Goal: Task Accomplishment & Management: Manage account settings

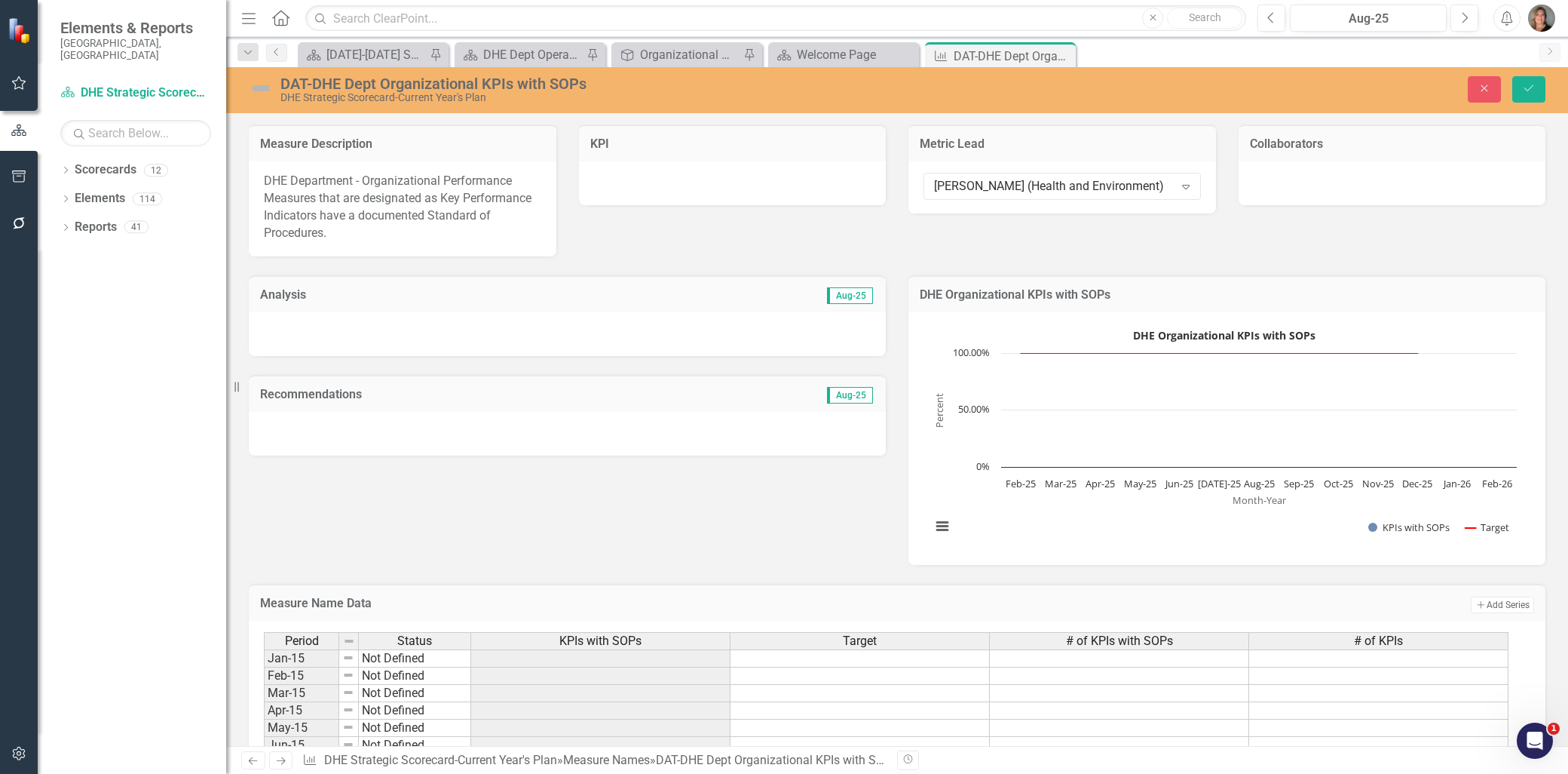
click at [1044, 183] on div "[PERSON_NAME] (Health and Environment)" at bounding box center [1054, 186] width 240 height 18
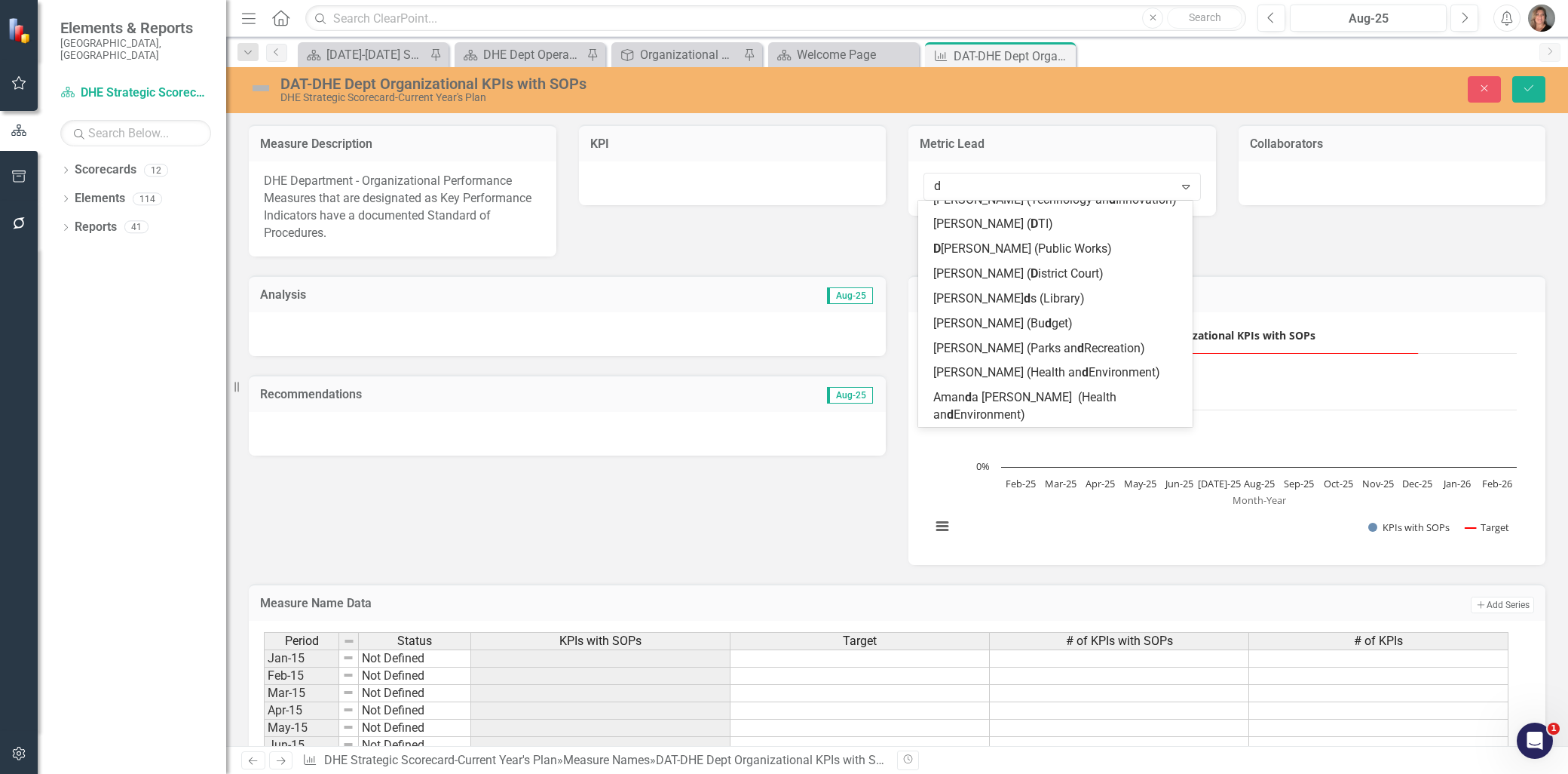
type input "de"
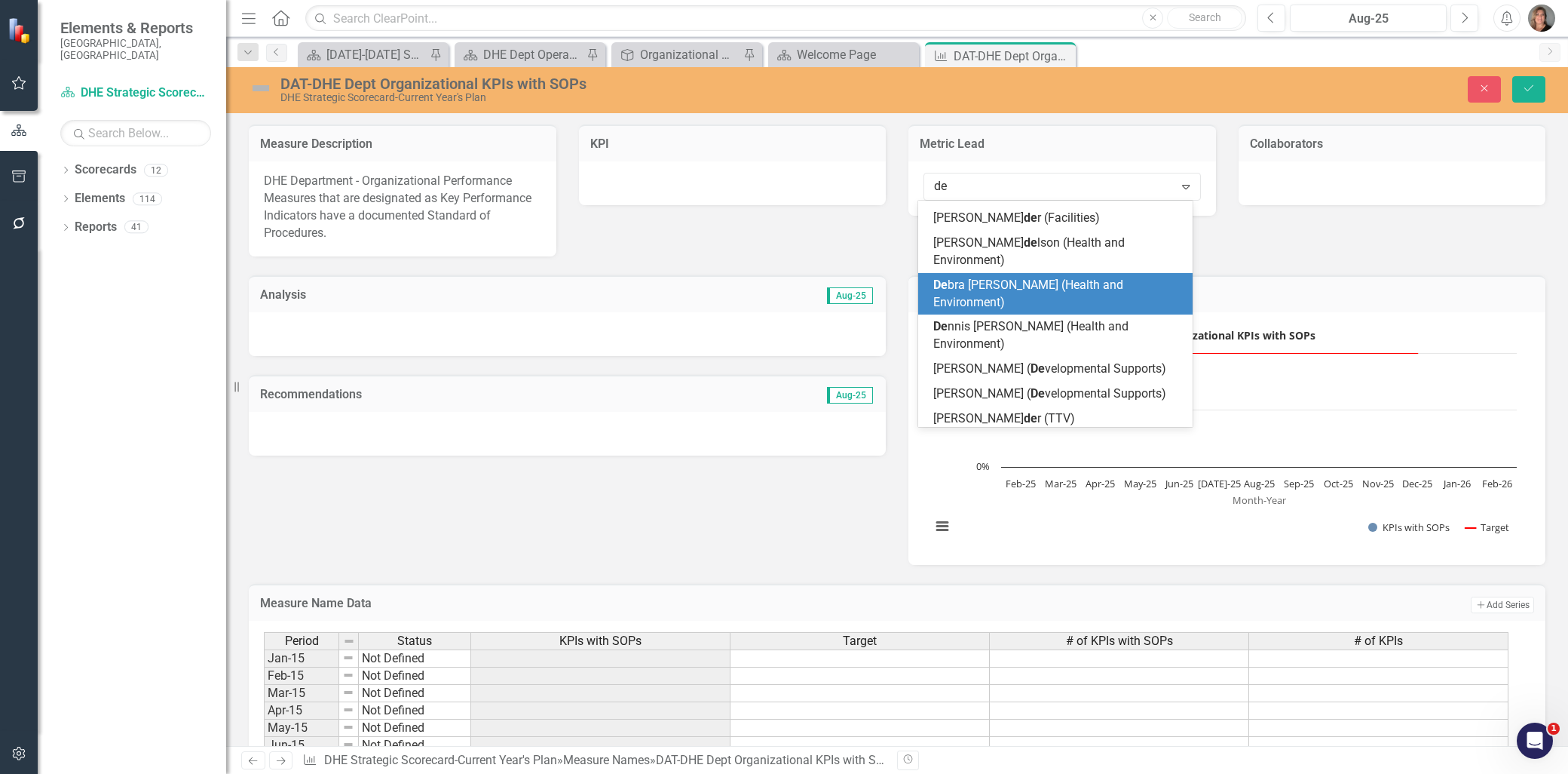
click at [1040, 278] on span "De bra [PERSON_NAME] (Health and Environment)" at bounding box center [1028, 293] width 190 height 32
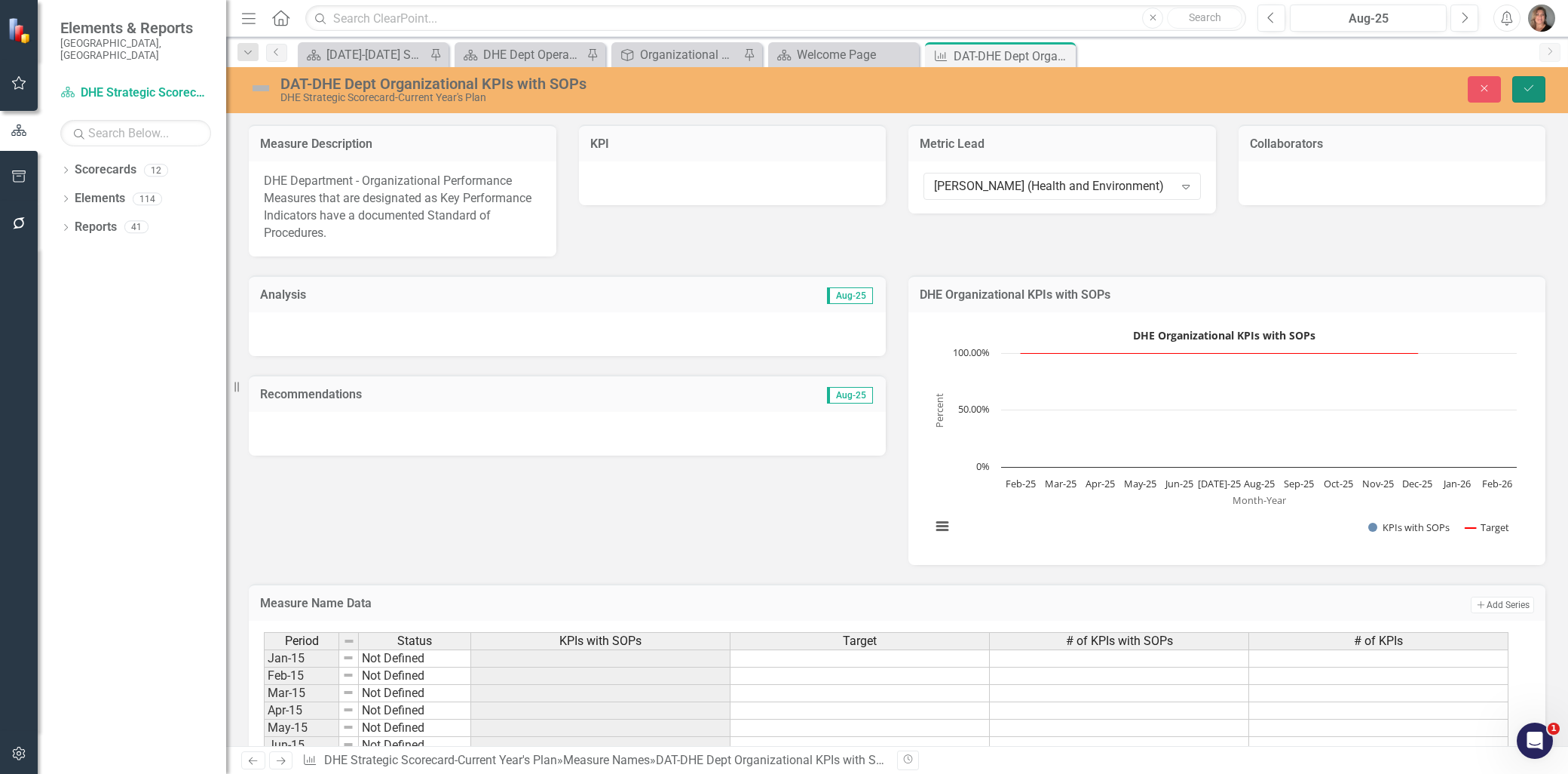
click at [1526, 84] on icon "Save" at bounding box center [1529, 88] width 14 height 11
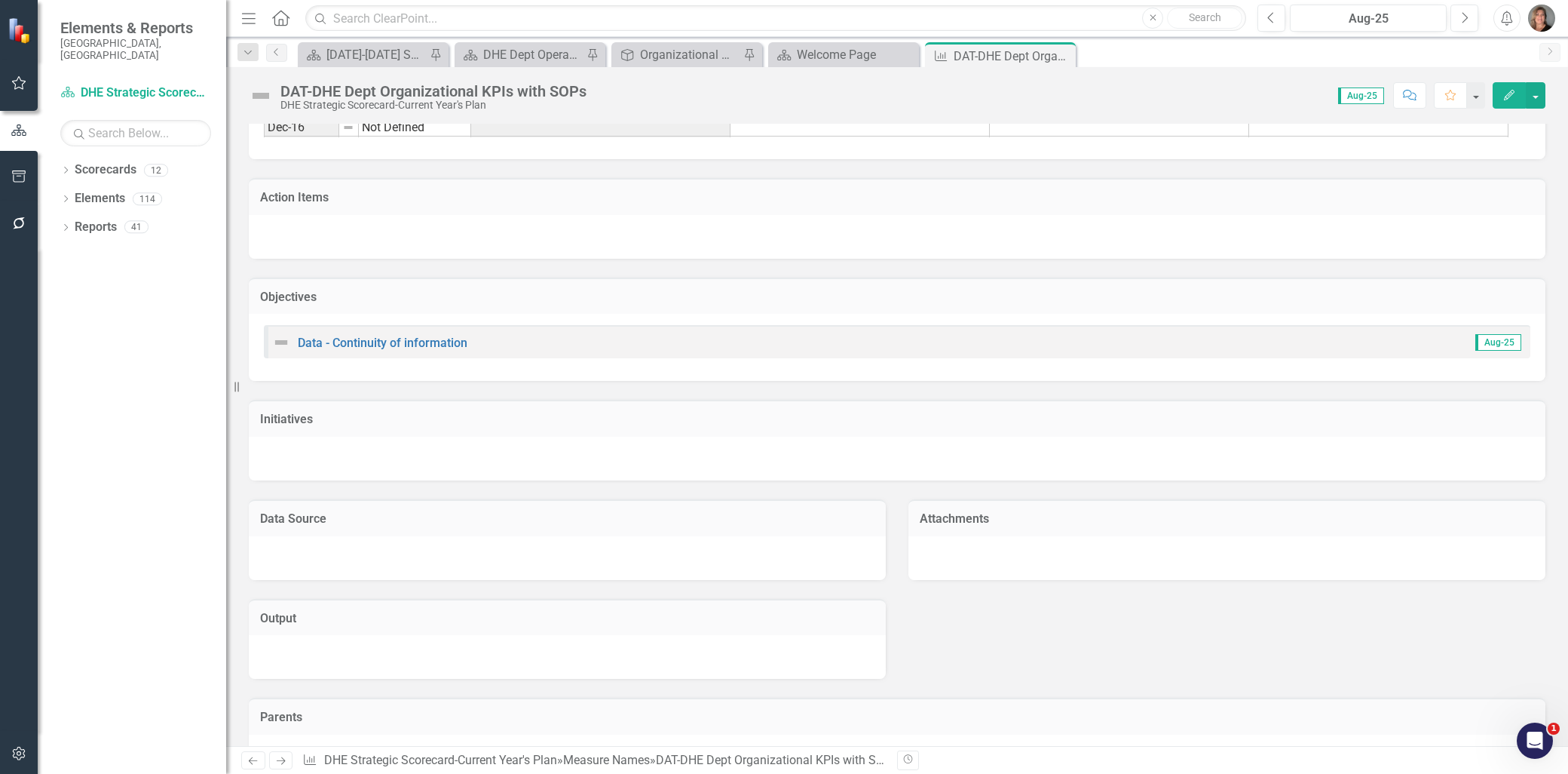
scroll to position [922, 0]
click at [419, 344] on link "Data - Continuity of information" at bounding box center [382, 349] width 170 height 15
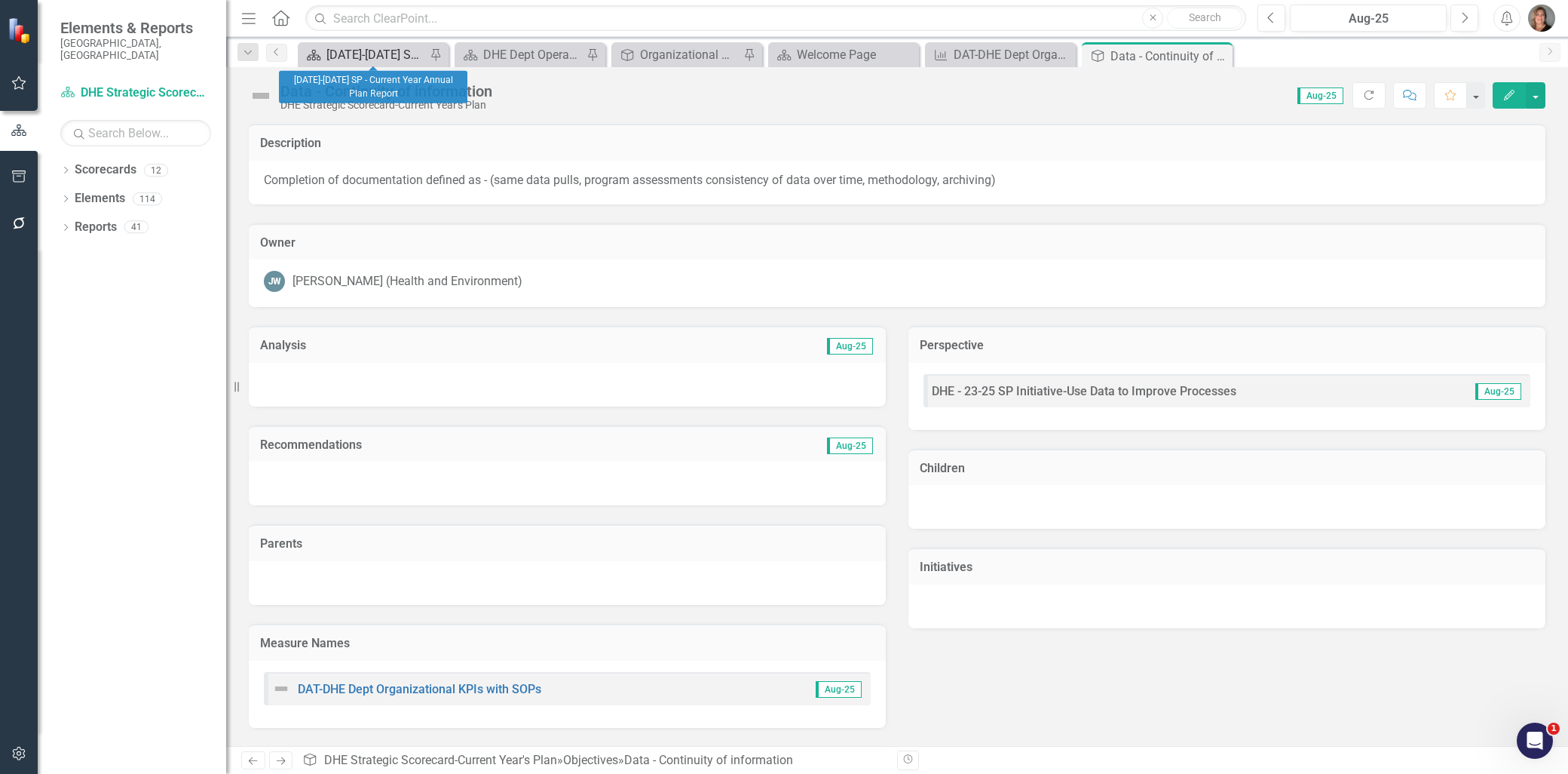
click at [322, 50] on link "Scorecard [DATE]-[DATE] SP - Current Year Annual Plan Report" at bounding box center [364, 55] width 125 height 19
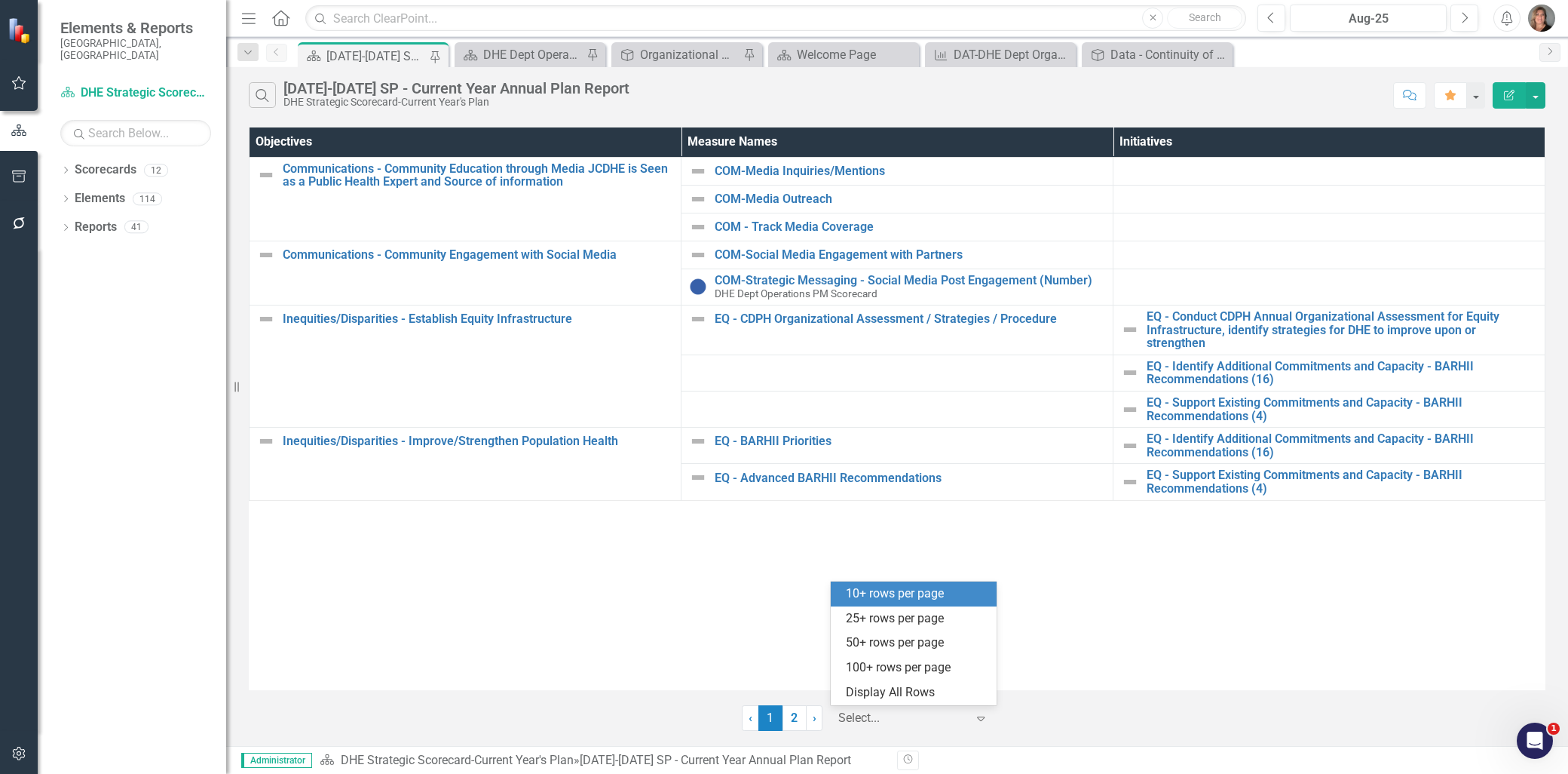
click at [864, 722] on div at bounding box center [902, 718] width 128 height 20
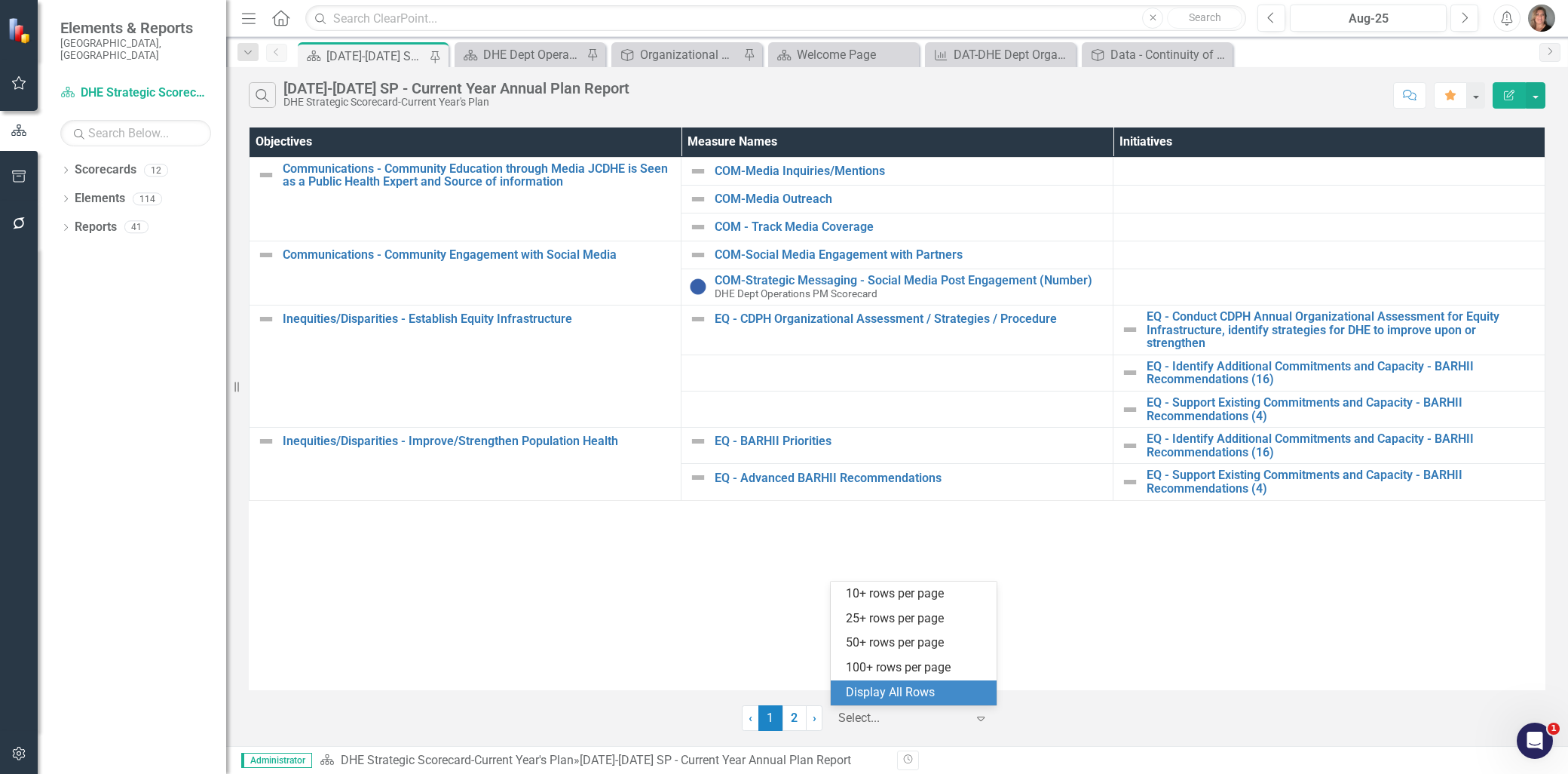
click at [871, 696] on div "Display All Rows" at bounding box center [917, 692] width 141 height 18
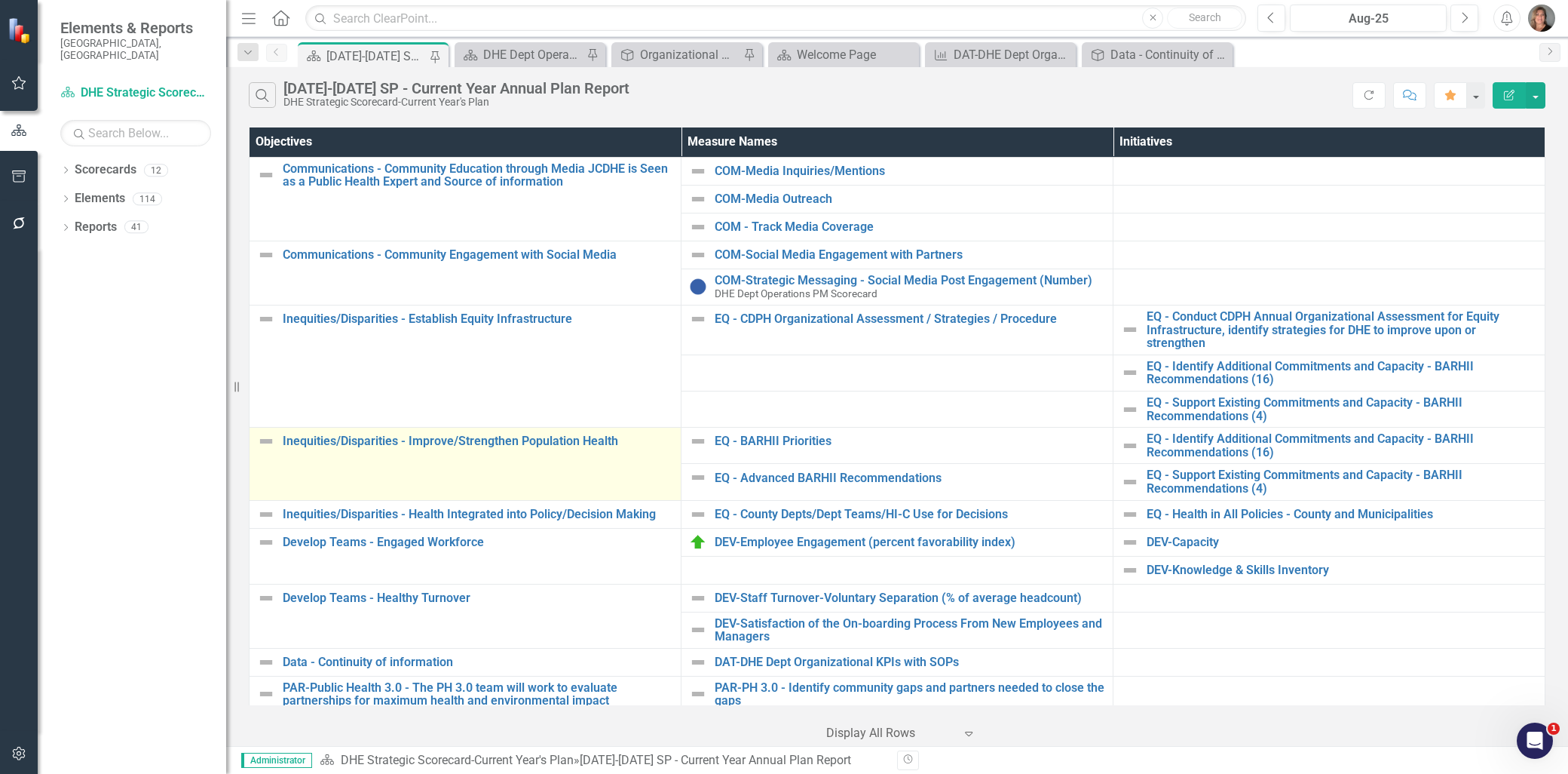
scroll to position [78, 0]
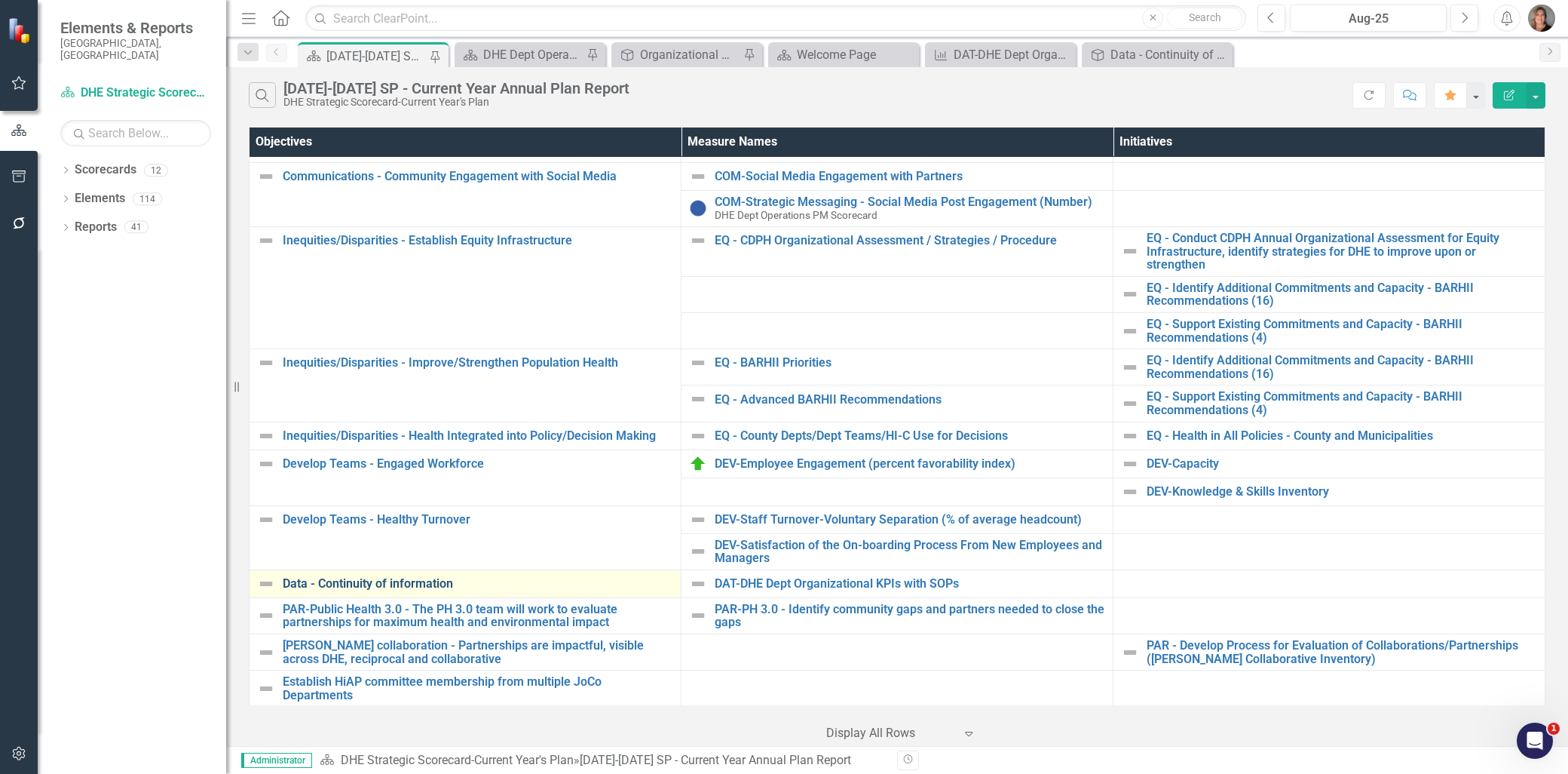
click at [426, 577] on link "Data - Continuity of information" at bounding box center [478, 584] width 391 height 14
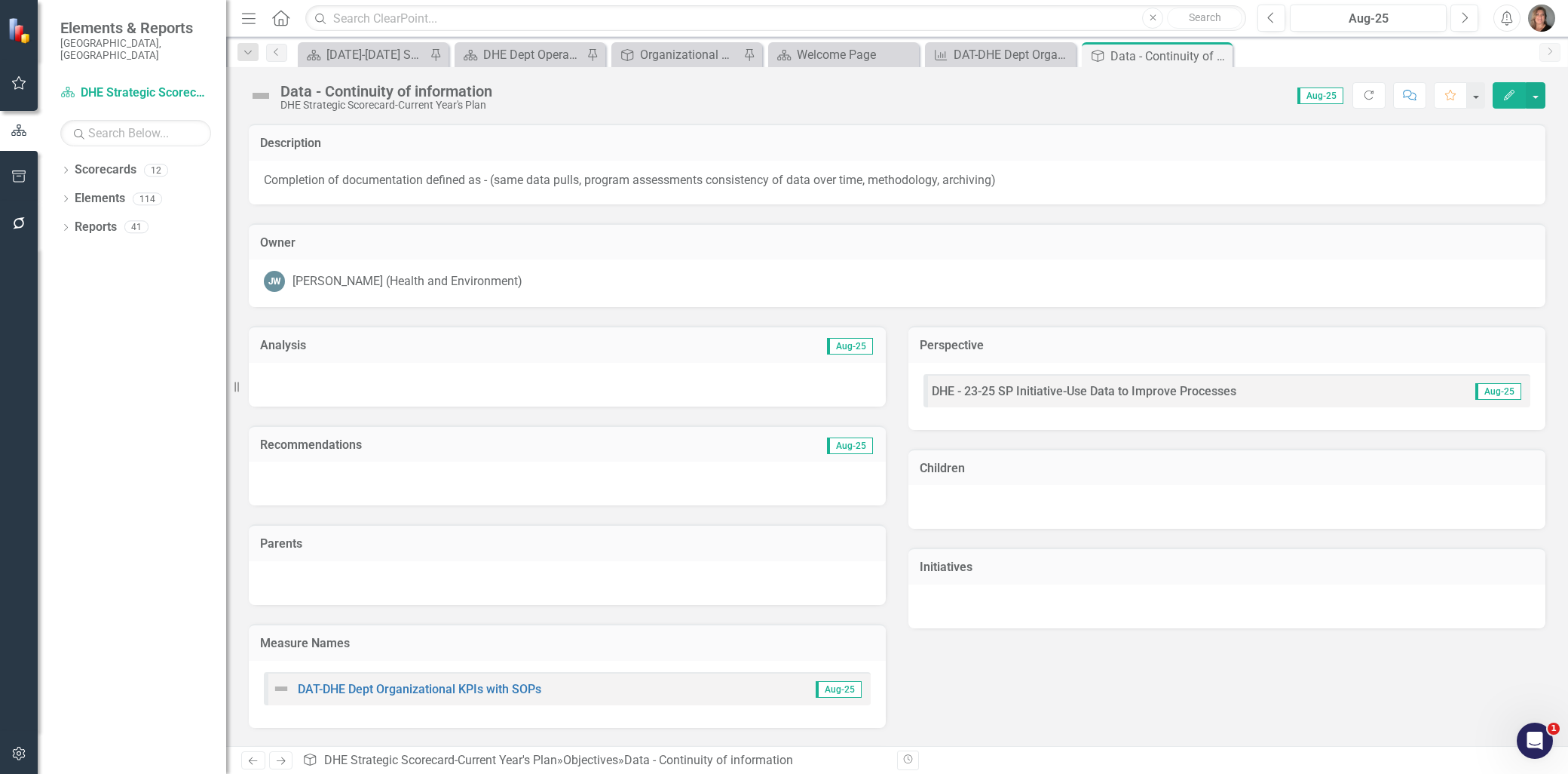
click at [507, 267] on div "[PERSON_NAME] (Health and Environment)" at bounding box center [897, 283] width 1297 height 48
click at [498, 279] on div "[PERSON_NAME] (Health and Environment)" at bounding box center [407, 282] width 230 height 18
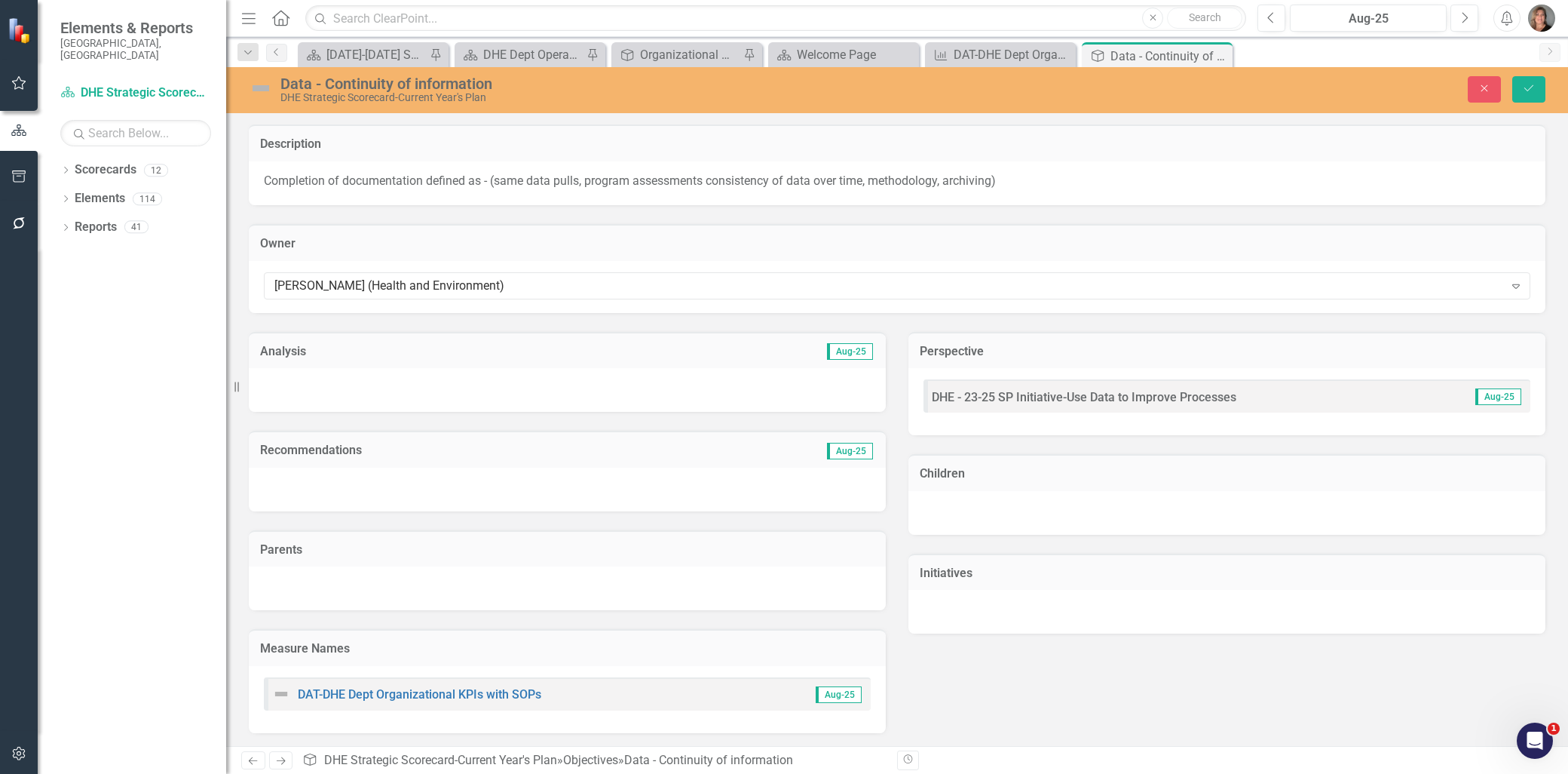
click at [498, 279] on div "[PERSON_NAME] (Health and Environment)" at bounding box center [889, 285] width 1230 height 18
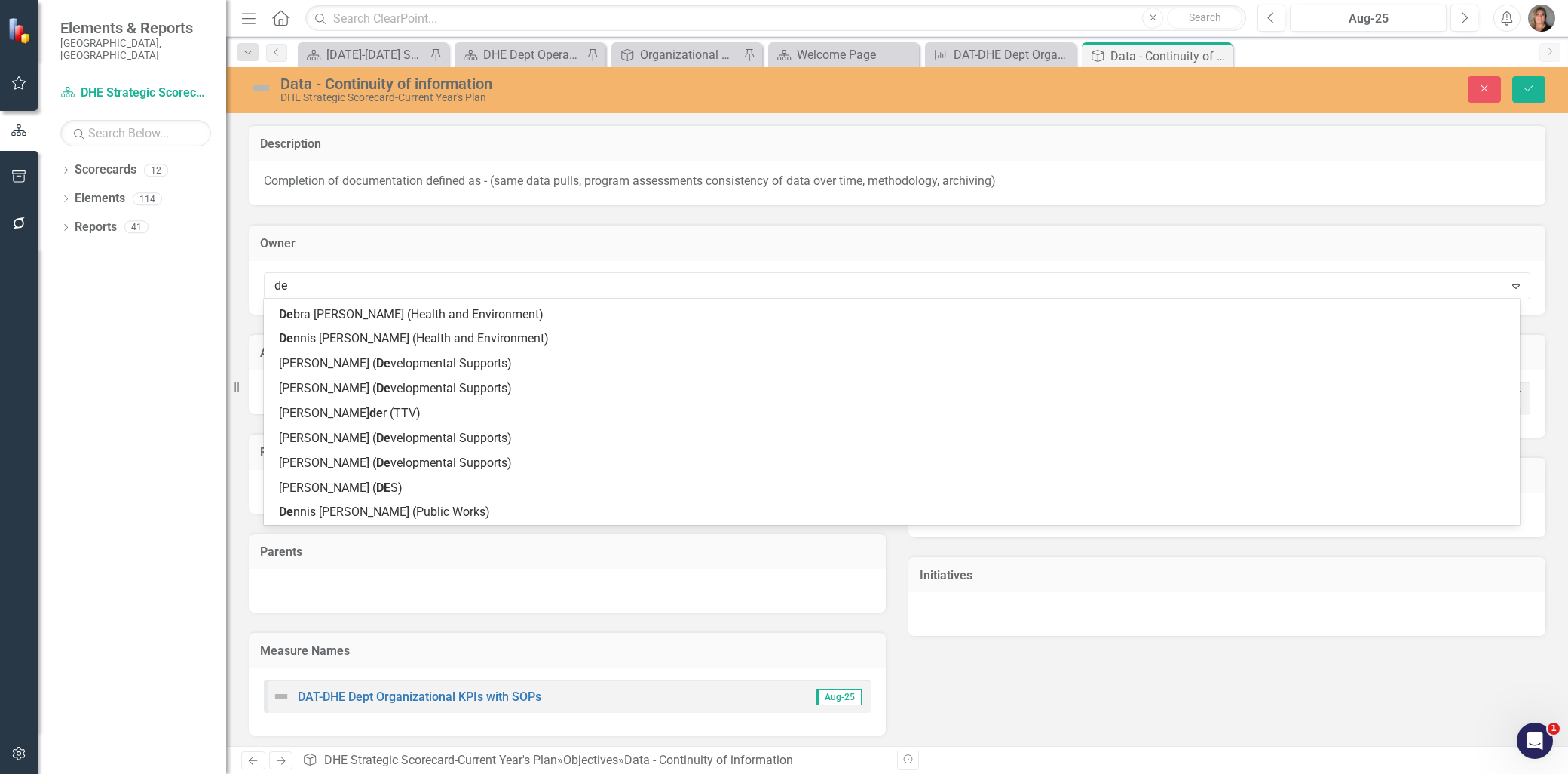
scroll to position [294, 0]
type input "deb"
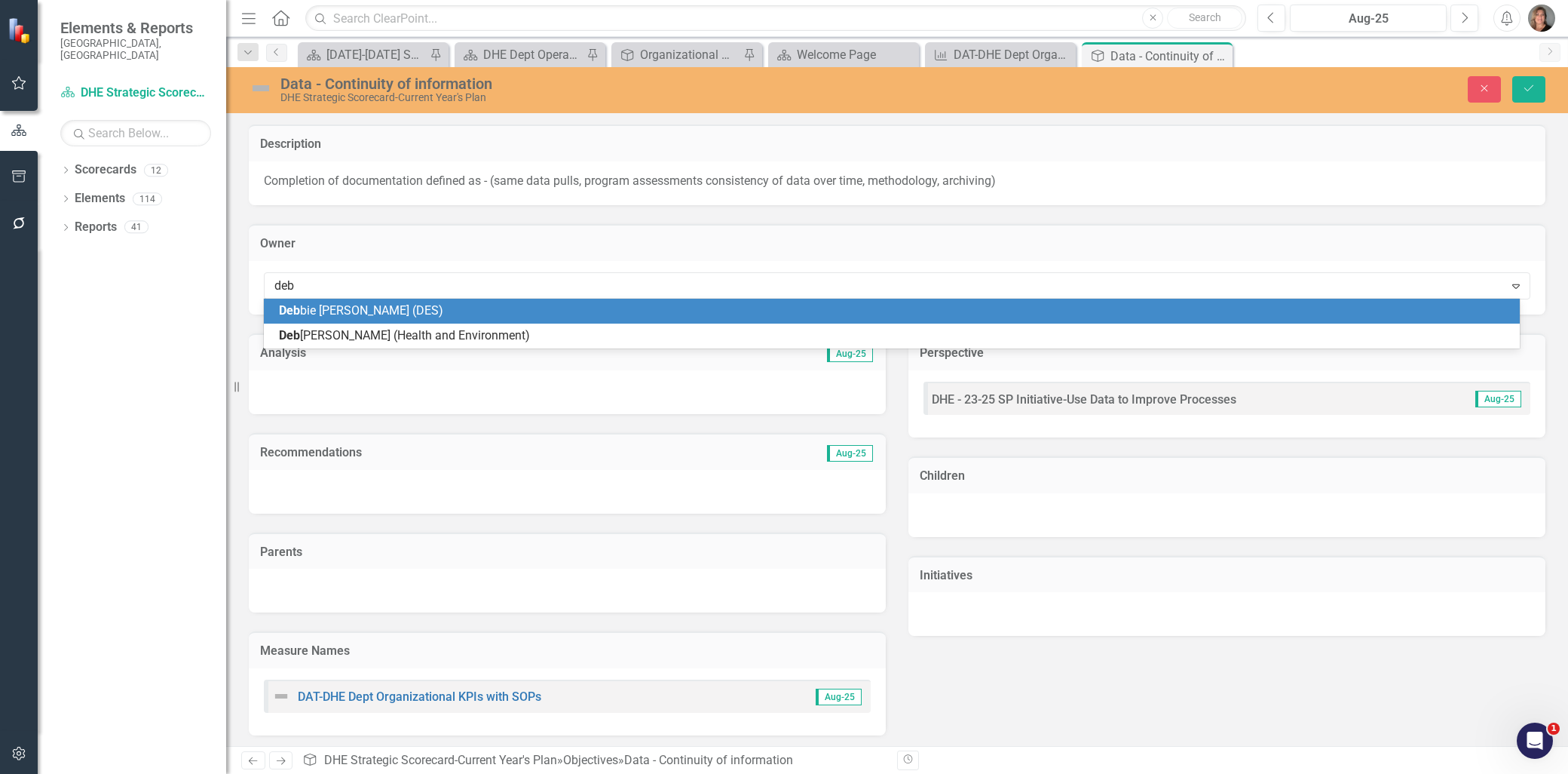
scroll to position [0, 0]
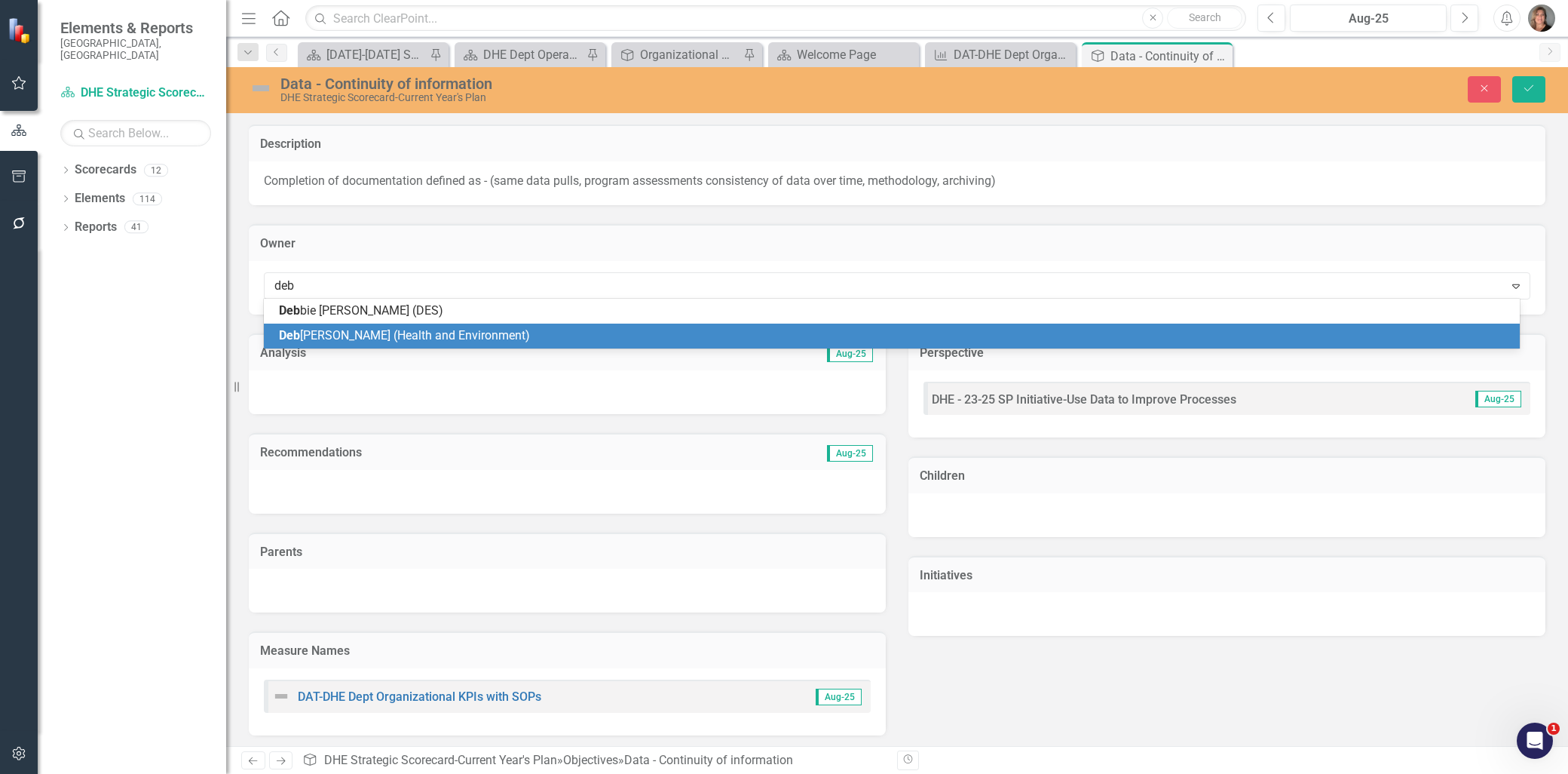
click at [479, 335] on span "[PERSON_NAME] (Health and Environment)" at bounding box center [404, 335] width 251 height 15
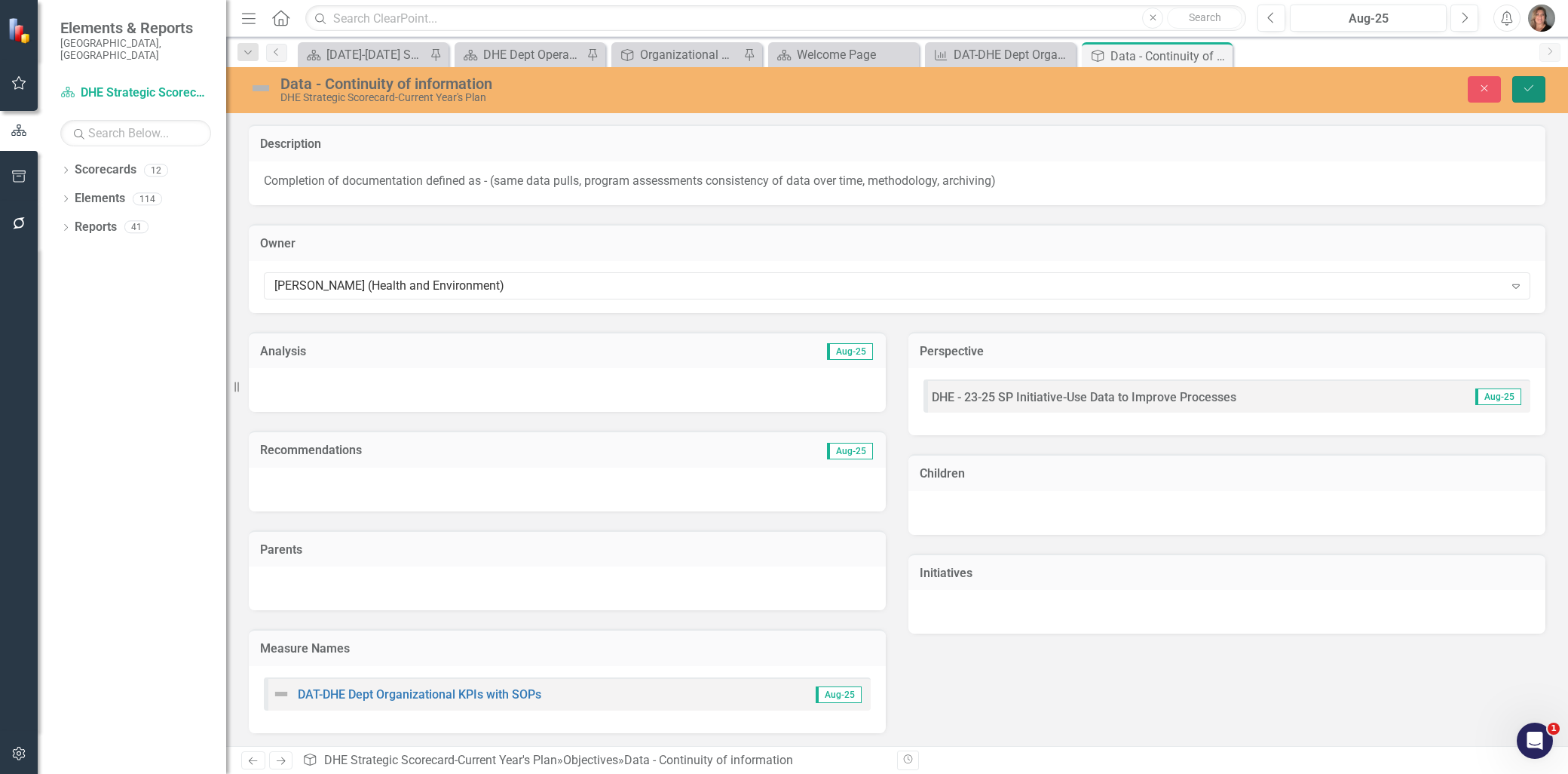
click at [1535, 85] on icon "Save" at bounding box center [1529, 88] width 14 height 11
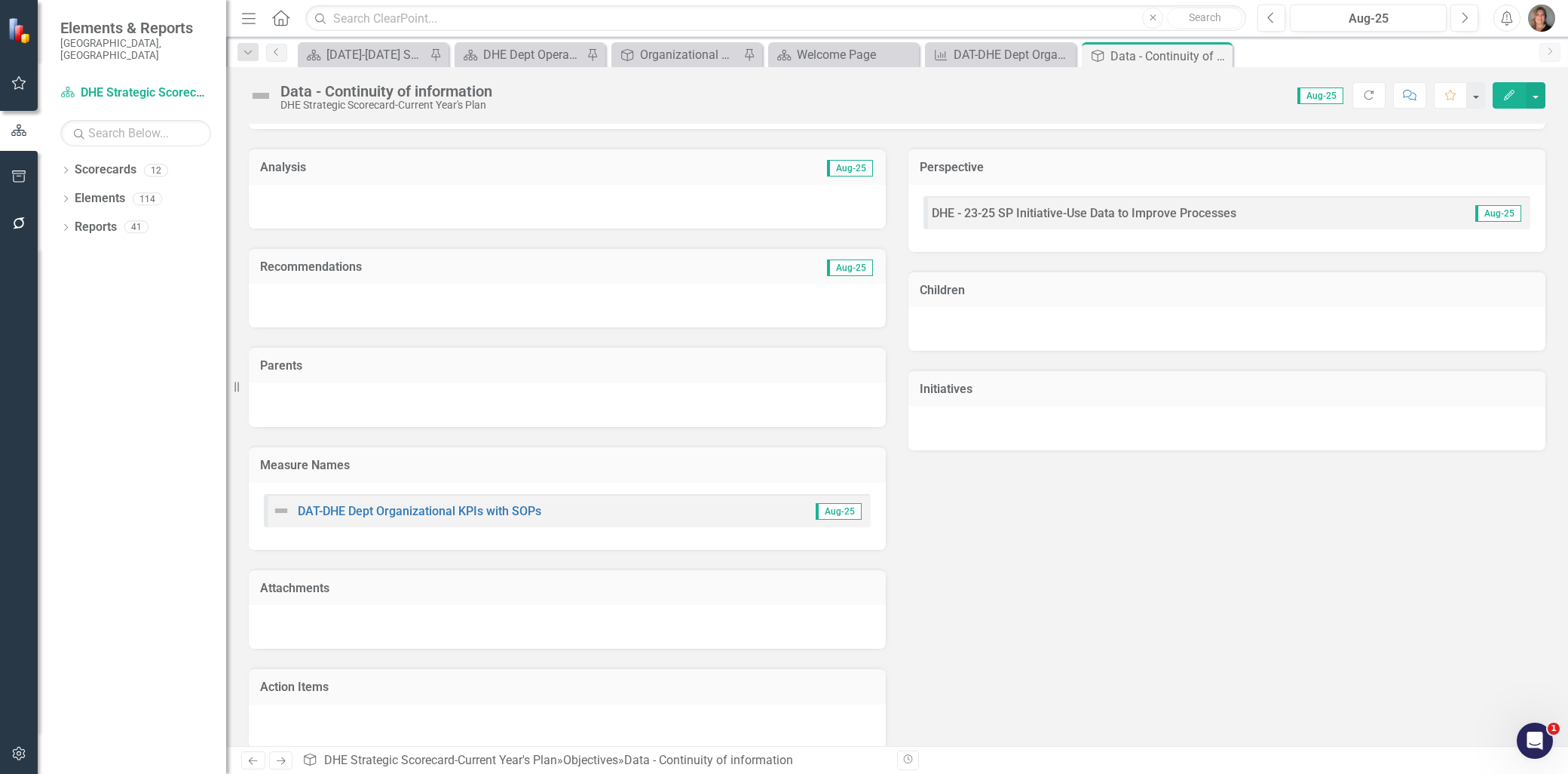
scroll to position [191, 0]
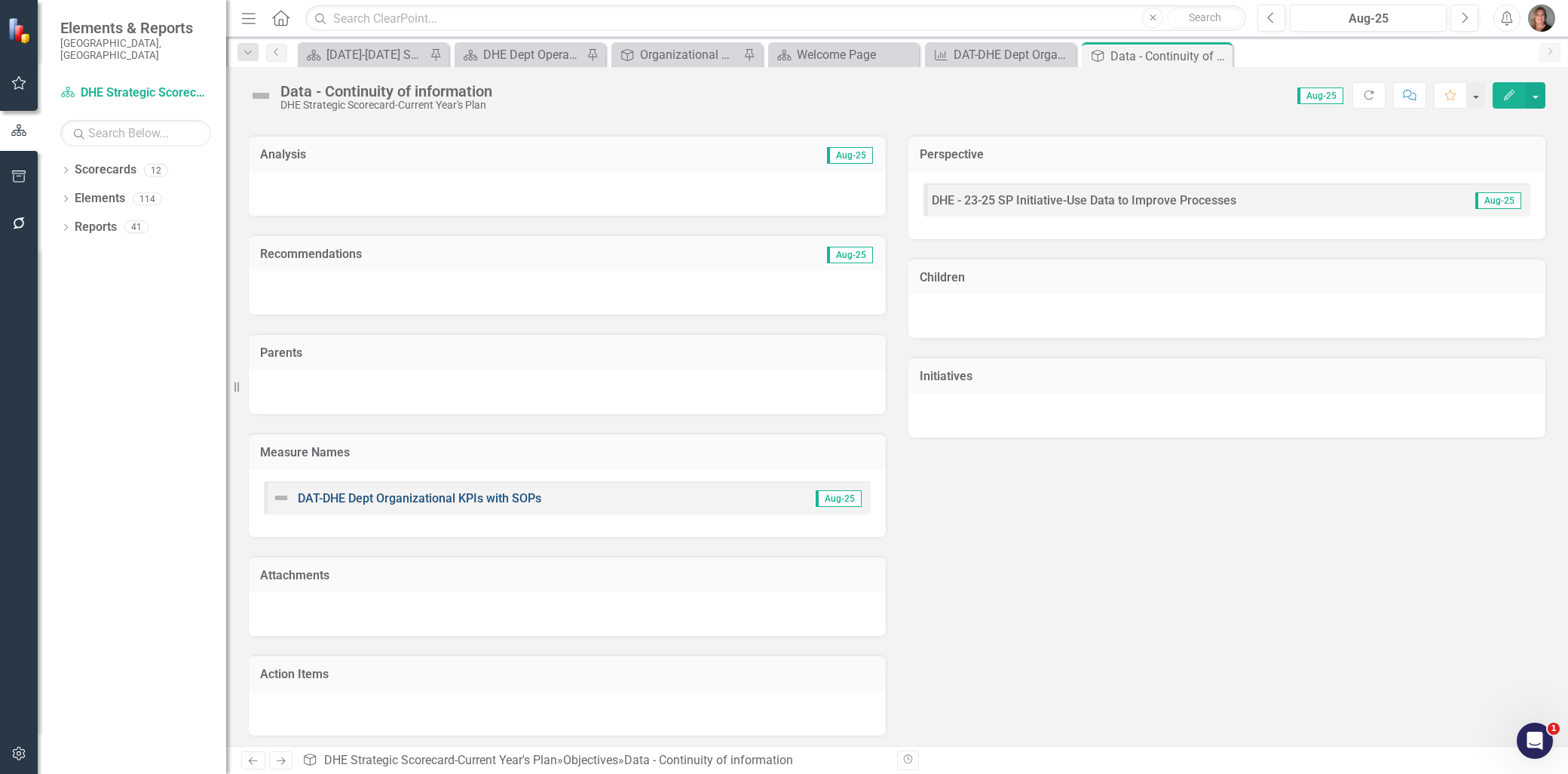
click at [518, 495] on link "DAT-DHE Dept Organizational KPIs with SOPs" at bounding box center [419, 498] width 244 height 15
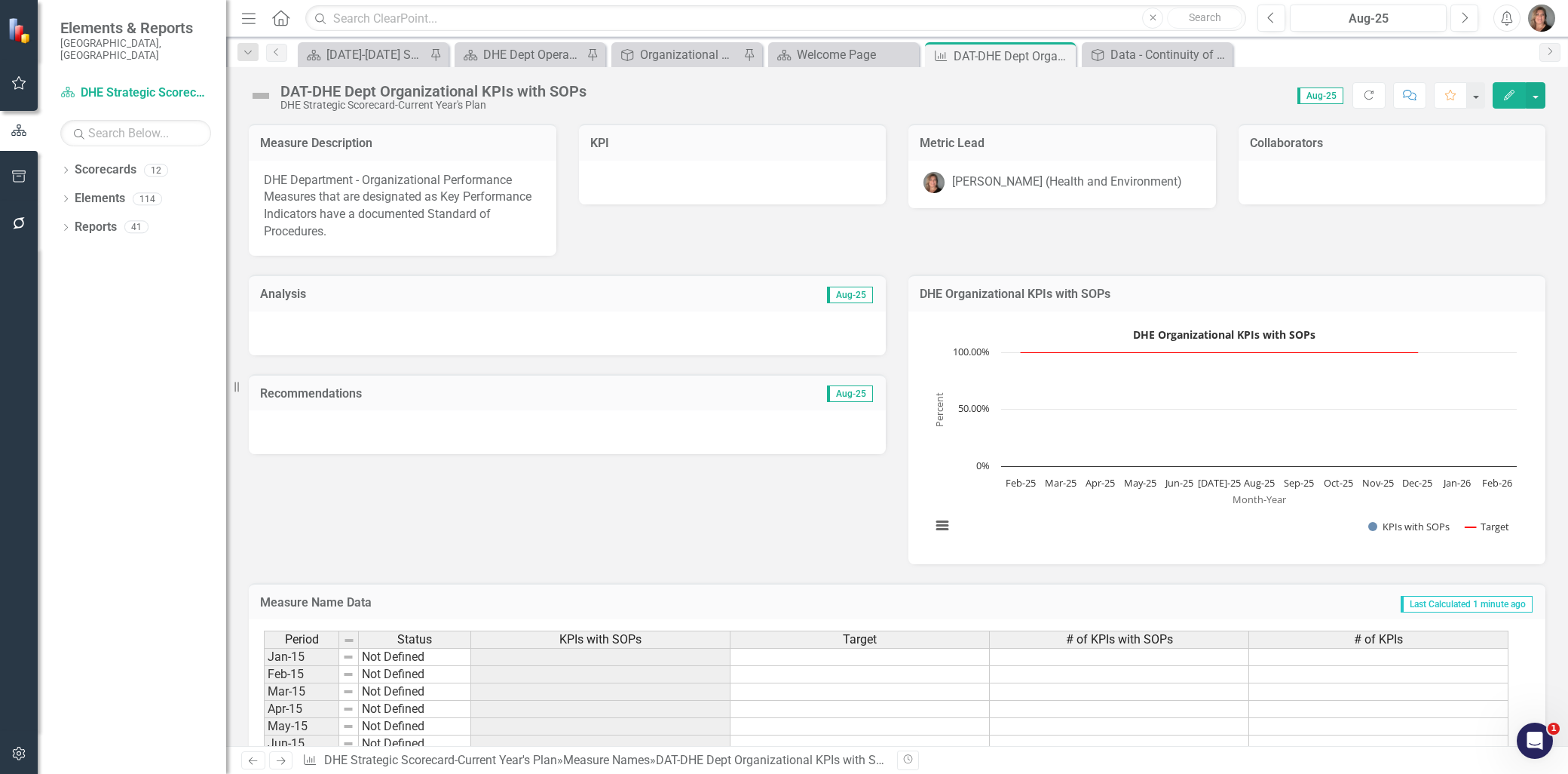
click at [669, 325] on div at bounding box center [567, 333] width 637 height 44
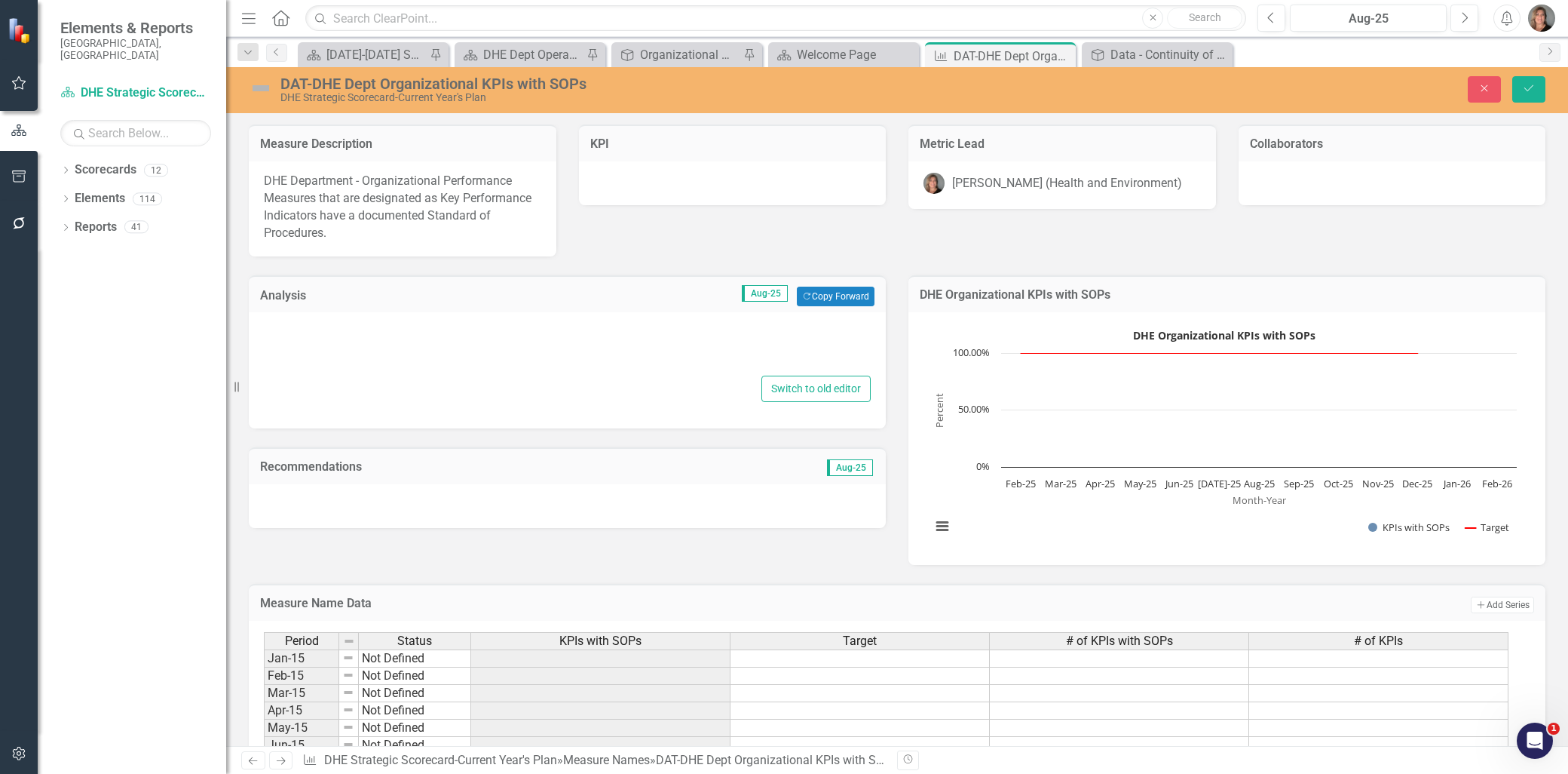
click at [667, 343] on div at bounding box center [567, 348] width 607 height 48
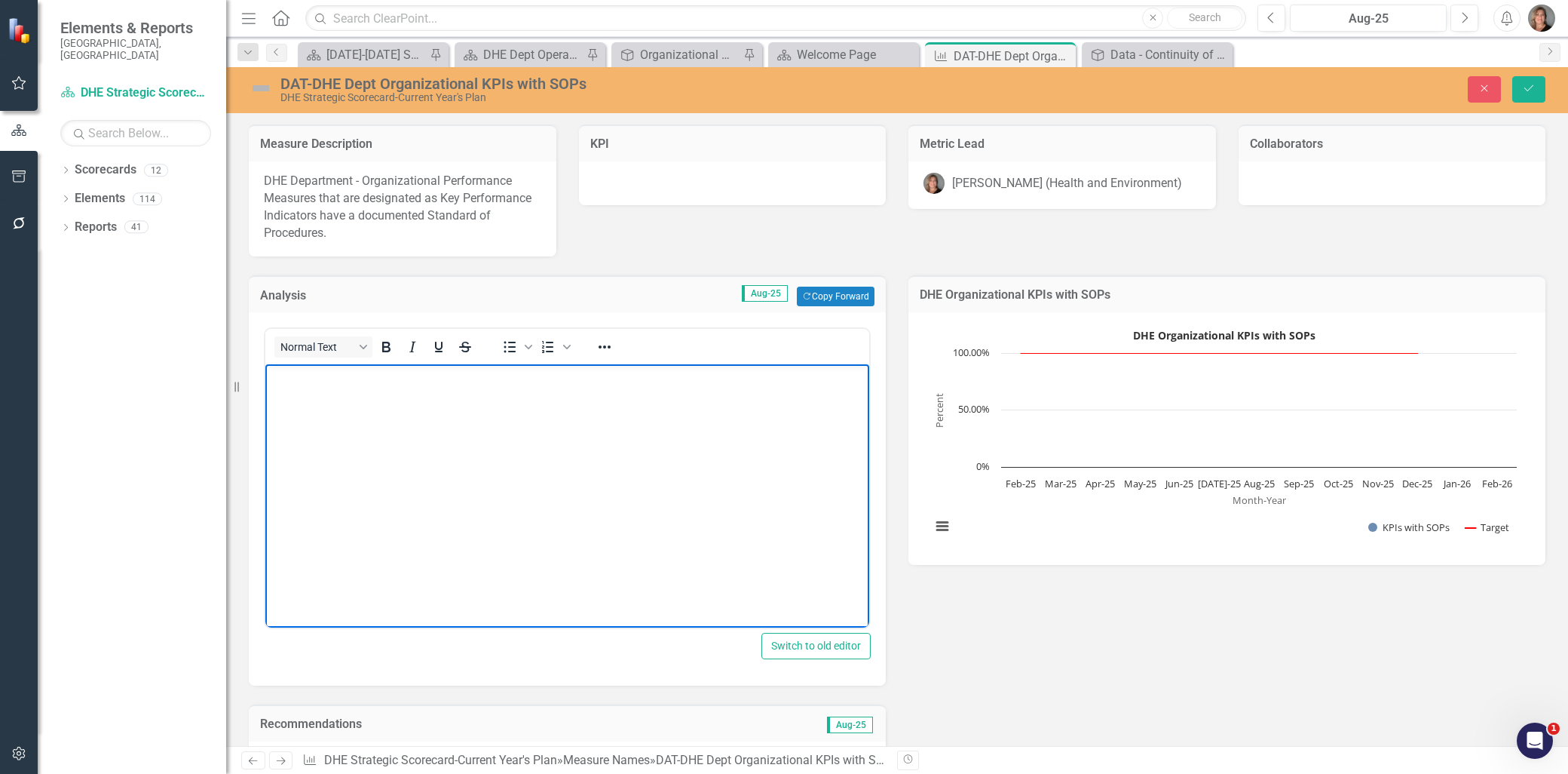
click at [651, 386] on body "Rich Text Area. Press ALT-0 for help." at bounding box center [567, 477] width 604 height 226
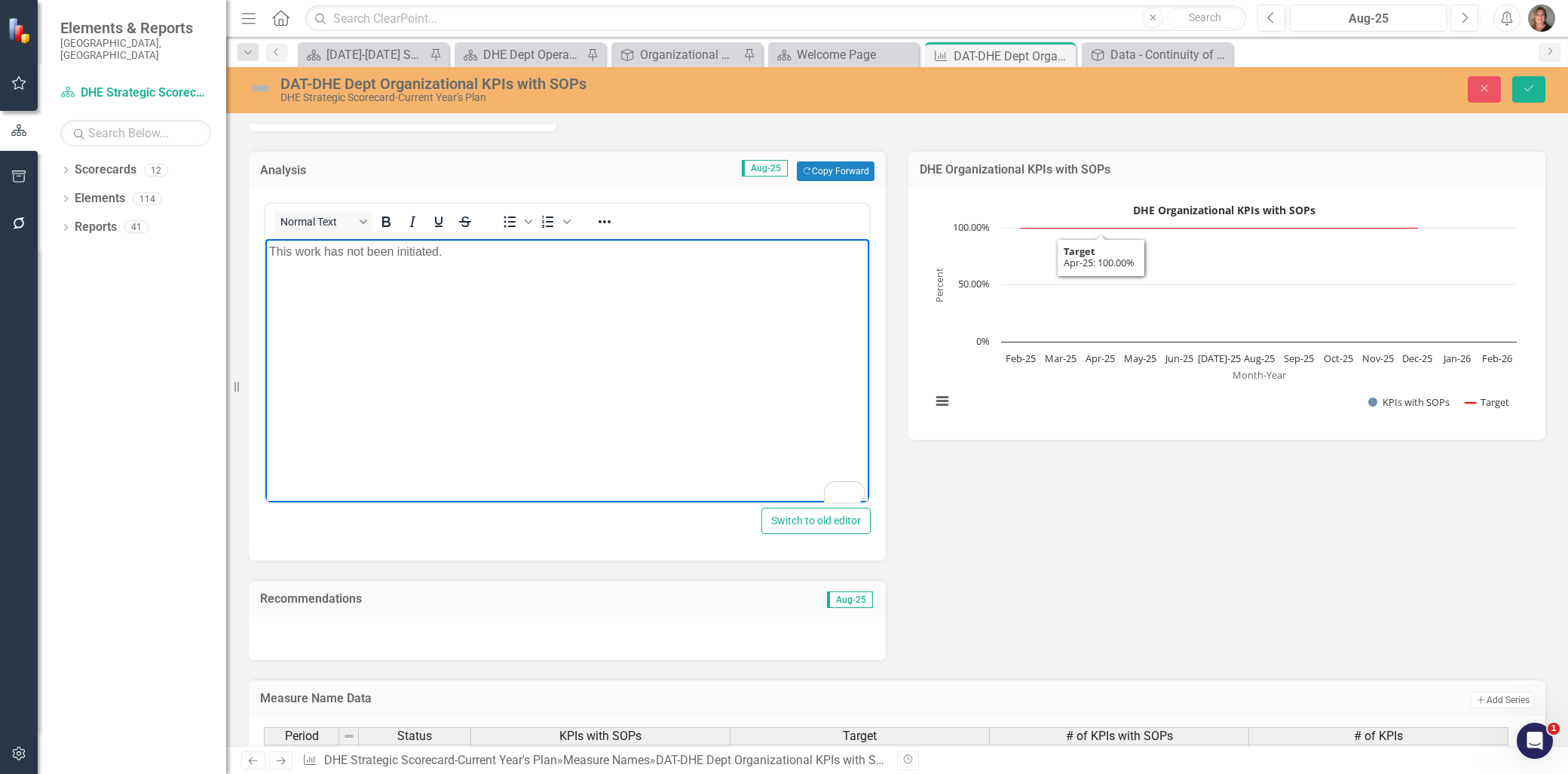
scroll to position [168, 0]
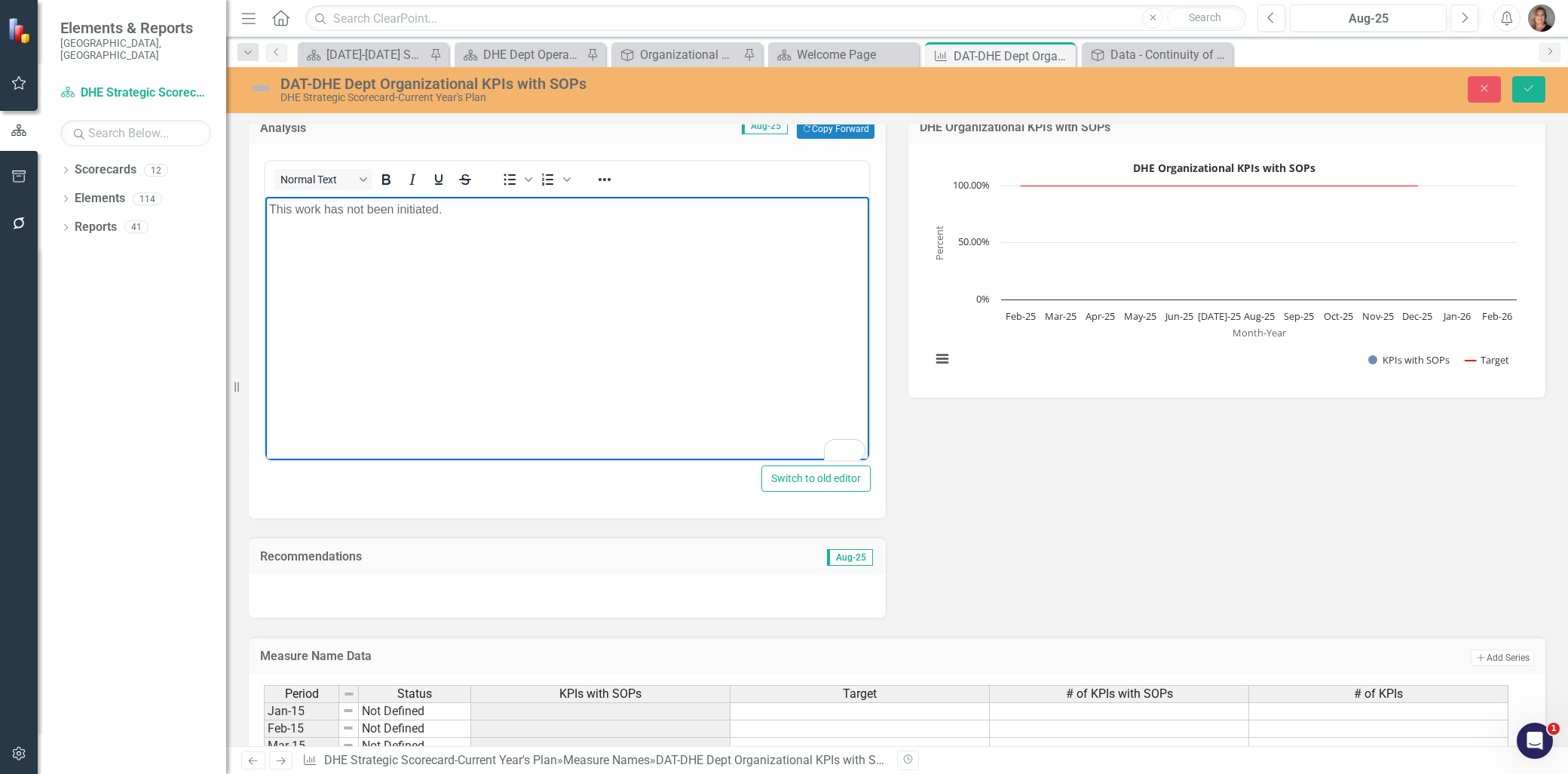
click at [697, 587] on div at bounding box center [567, 596] width 637 height 44
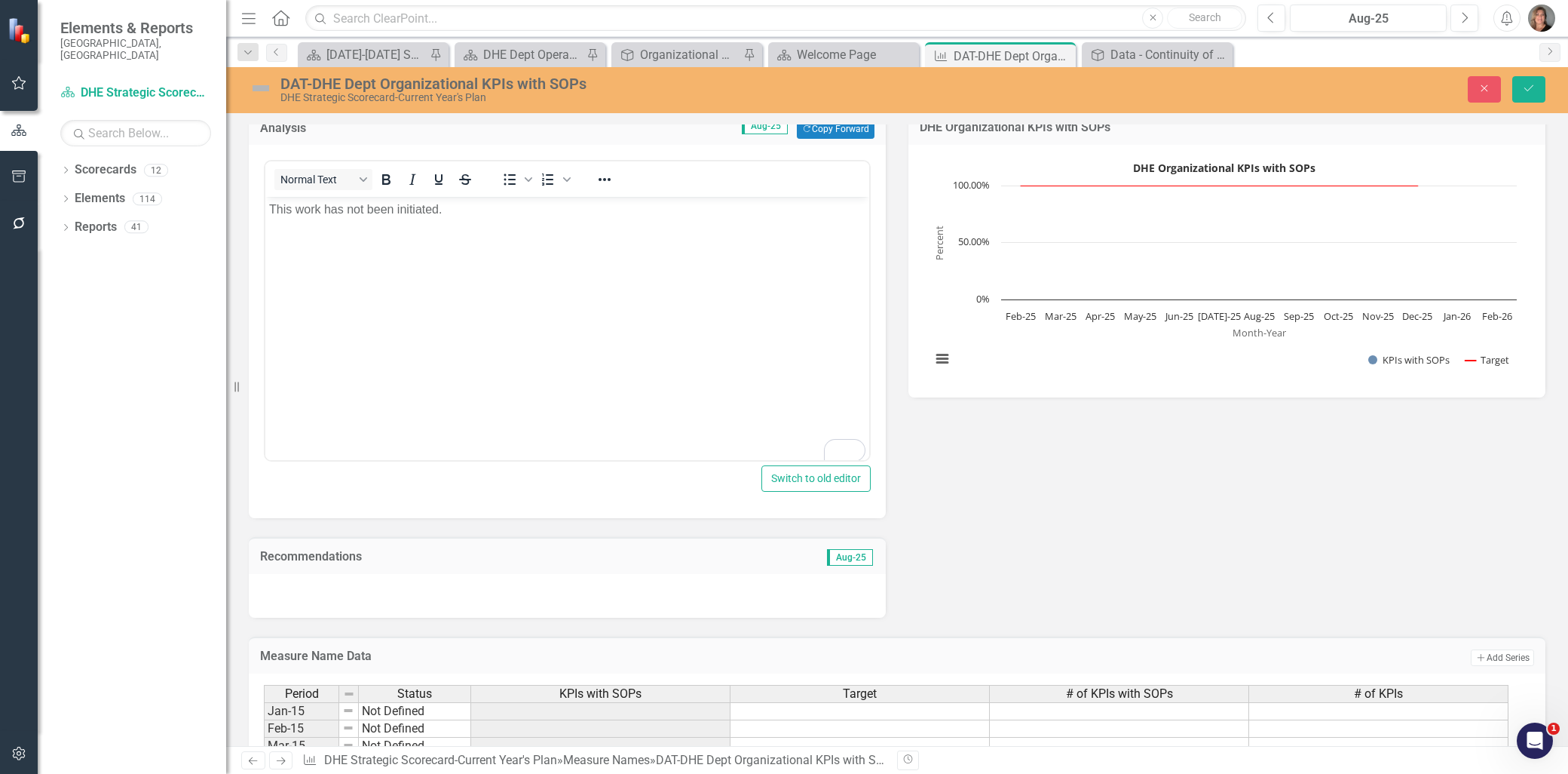
click at [697, 587] on div at bounding box center [567, 596] width 637 height 44
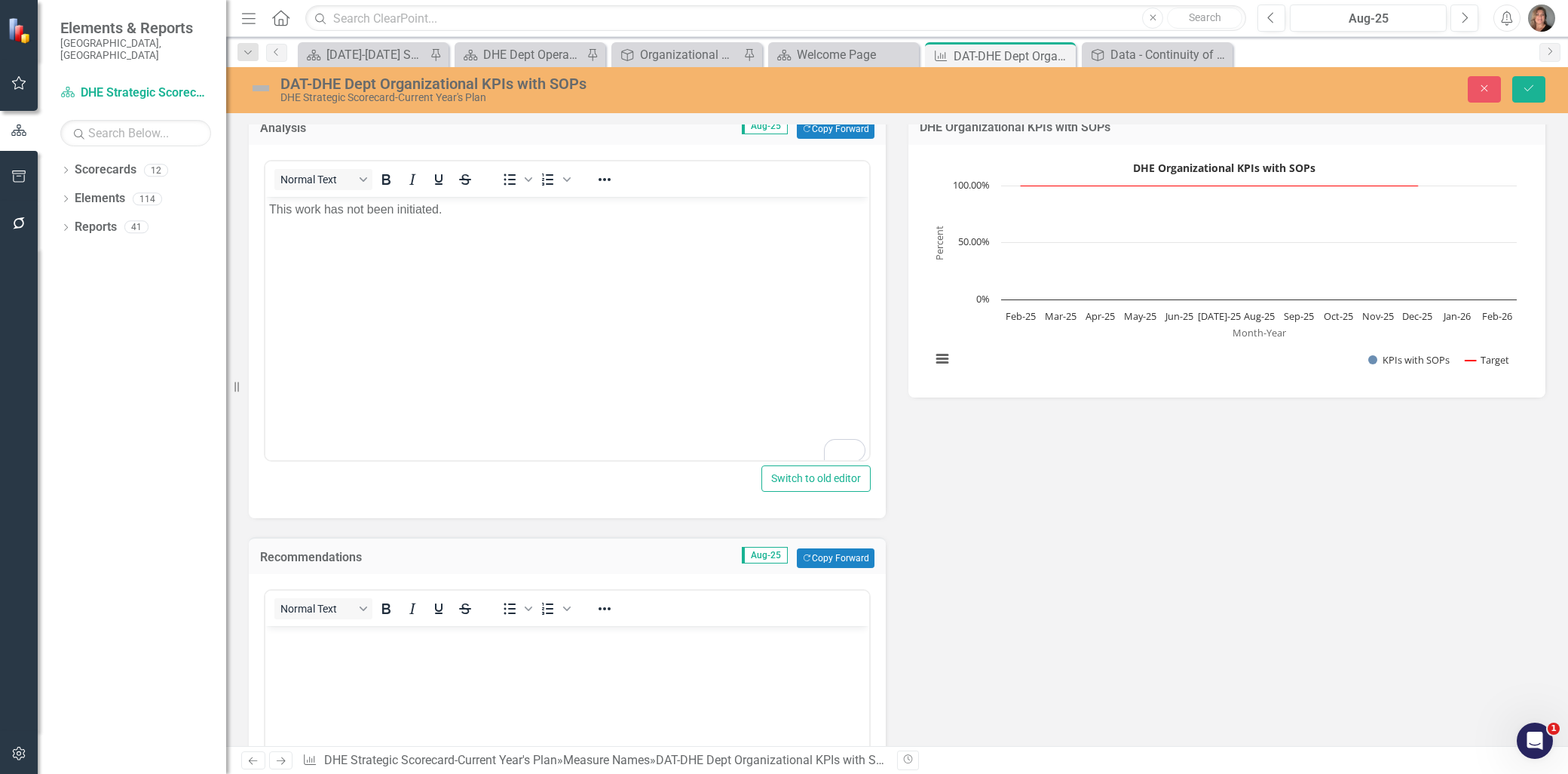
scroll to position [0, 0]
click at [694, 646] on p "Rich Text Area. Press ALT-0 for help." at bounding box center [567, 639] width 596 height 18
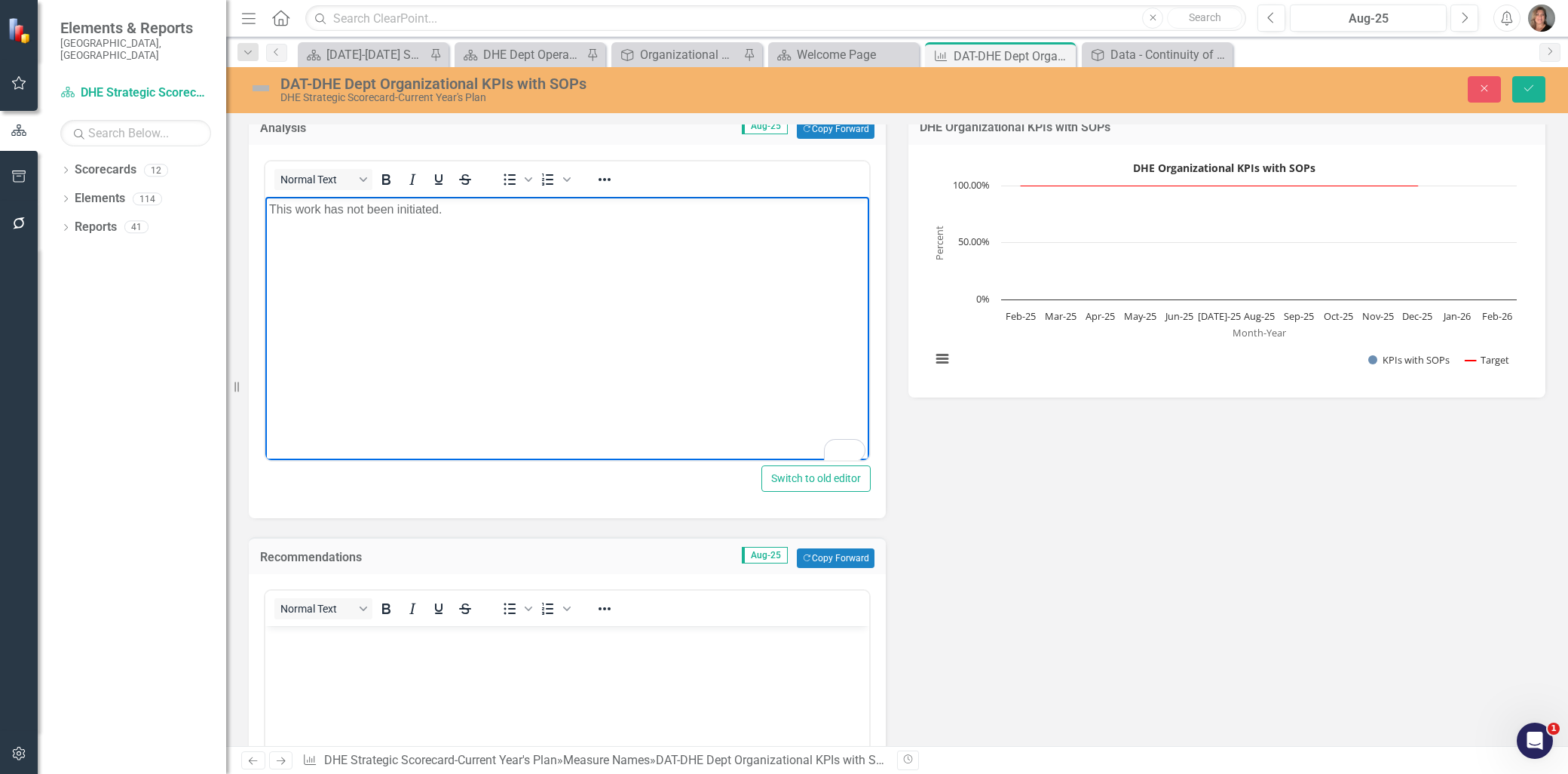
click at [560, 212] on p "This work has not been initiated." at bounding box center [567, 210] width 596 height 18
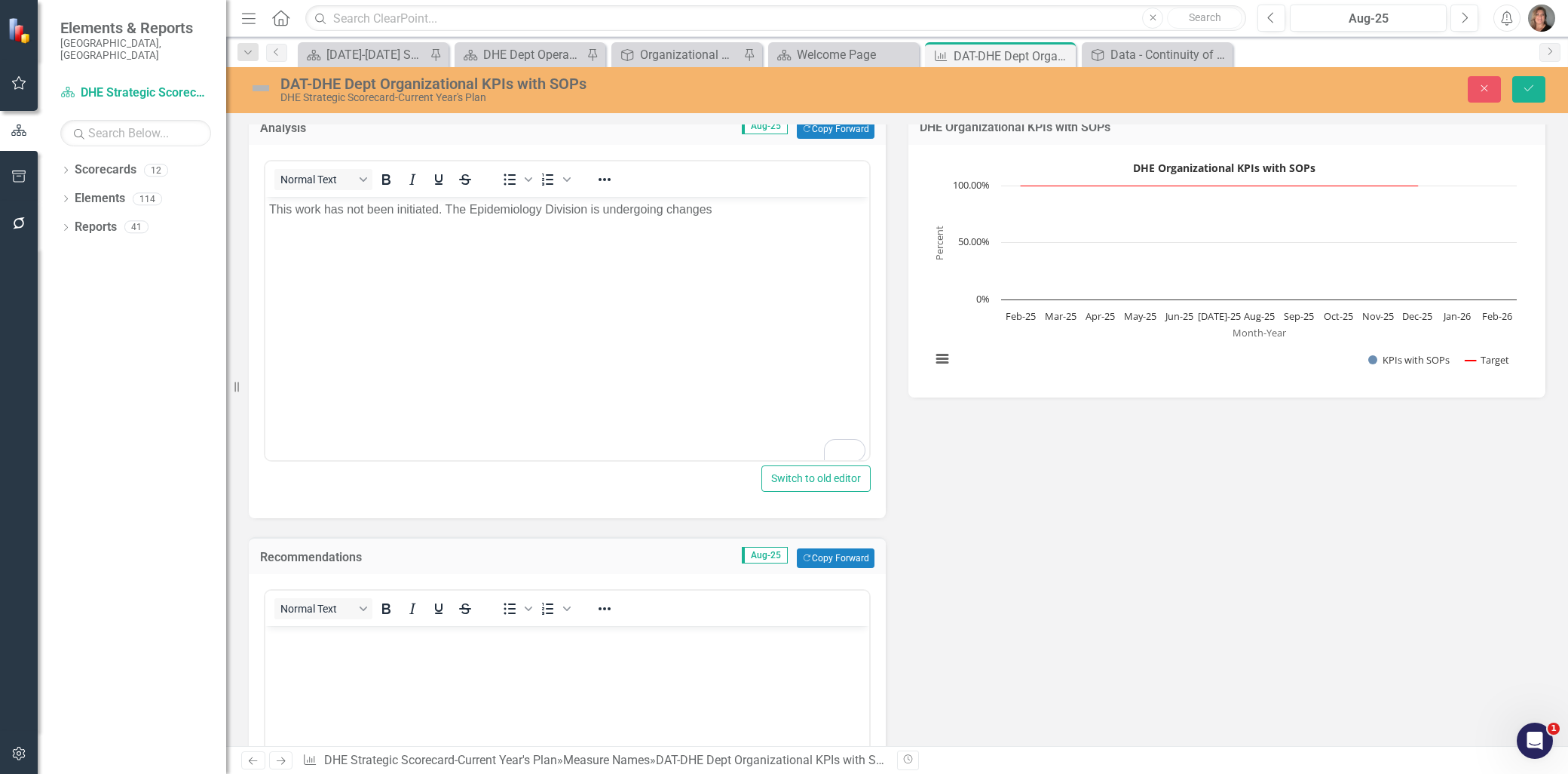
click at [736, 209] on p "This work has not been initiated. The Epidemiology Division is undergoing chang…" at bounding box center [567, 210] width 596 height 18
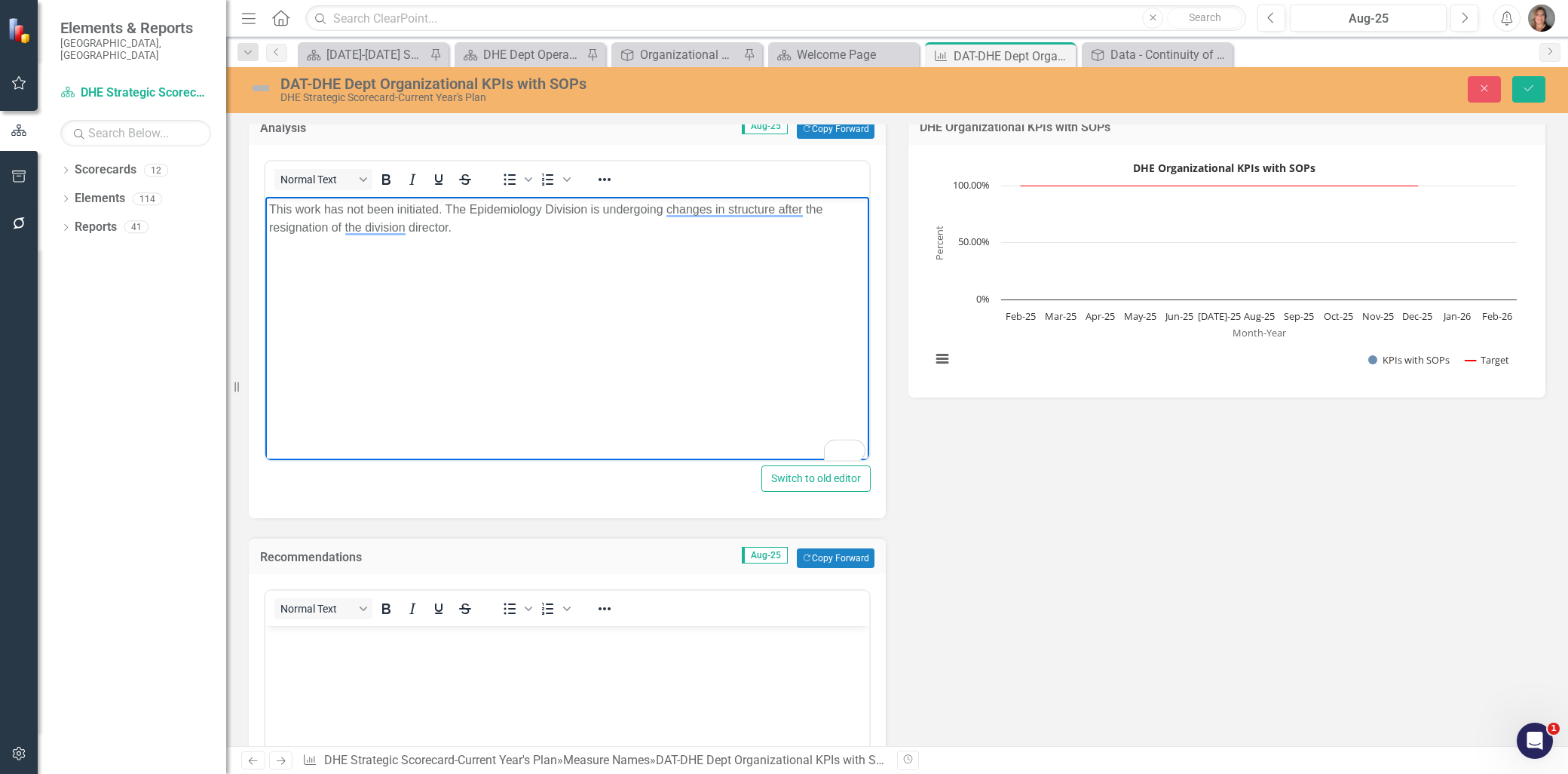
drag, startPoint x: 736, startPoint y: 209, endPoint x: 701, endPoint y: 215, distance: 35.5
click at [701, 215] on p "This work has not been initiated. The Epidemiology Division is undergoing chang…" at bounding box center [567, 219] width 596 height 36
click at [424, 226] on p "This work has not been initiated. The Epidemiology Division is undergoing struc…" at bounding box center [567, 219] width 596 height 36
click at [717, 206] on p "This work has not been initiated. The Epidemiology Division is undergoing struc…" at bounding box center [567, 219] width 596 height 36
click at [799, 269] on body "This work has not been initiated. The Epidemiology Division is undergoing struc…" at bounding box center [567, 310] width 604 height 226
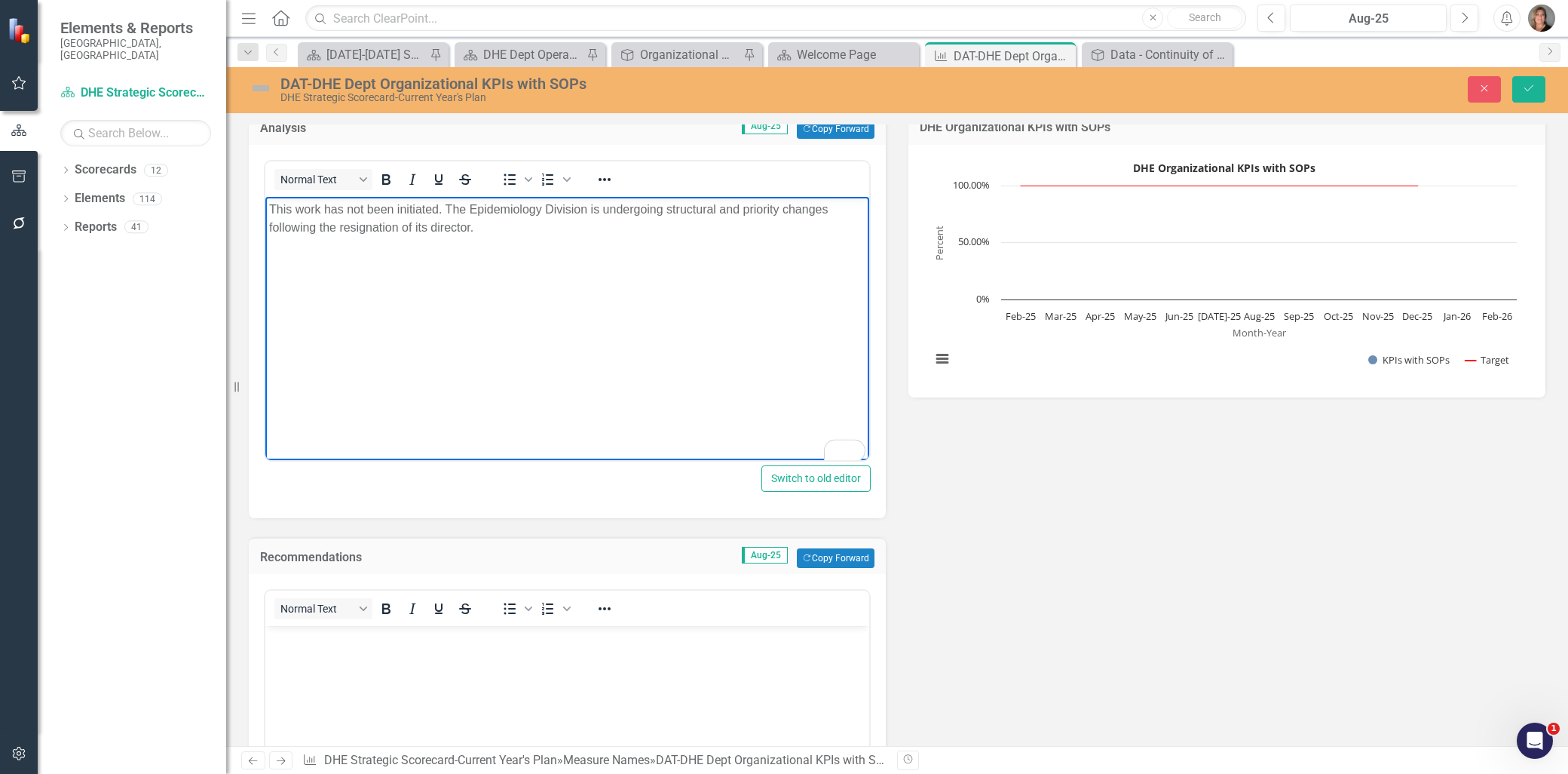
click at [601, 666] on body "To enrich screen reader interactions, please activate Accessibility in Grammarl…" at bounding box center [567, 739] width 604 height 226
